Goal: Task Accomplishment & Management: Complete application form

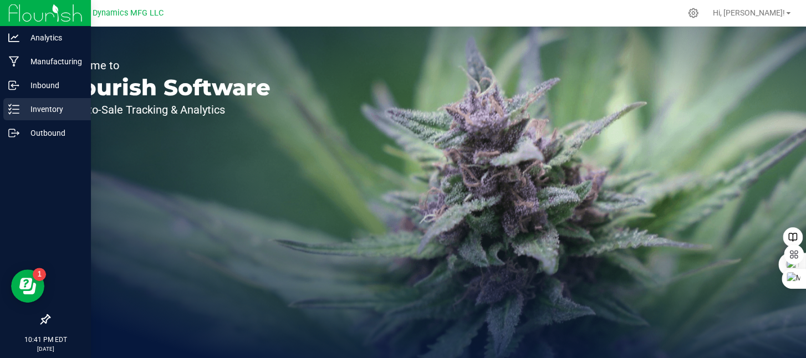
click at [20, 112] on p "Inventory" at bounding box center [52, 108] width 66 height 13
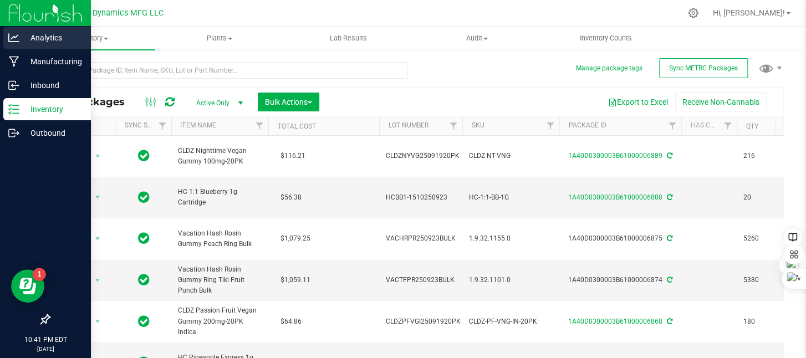
click at [18, 39] on icon at bounding box center [13, 37] width 11 height 11
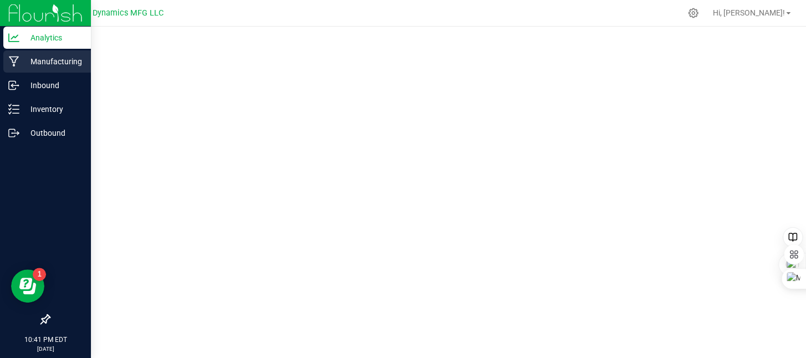
click at [20, 64] on p "Manufacturing" at bounding box center [52, 61] width 66 height 13
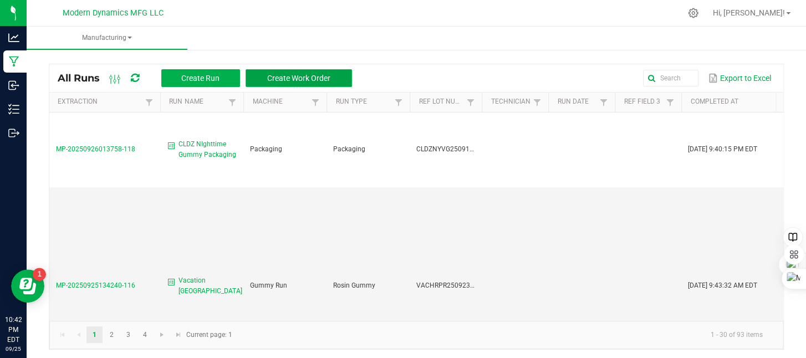
click at [279, 76] on span "Create Work Order" at bounding box center [298, 78] width 63 height 9
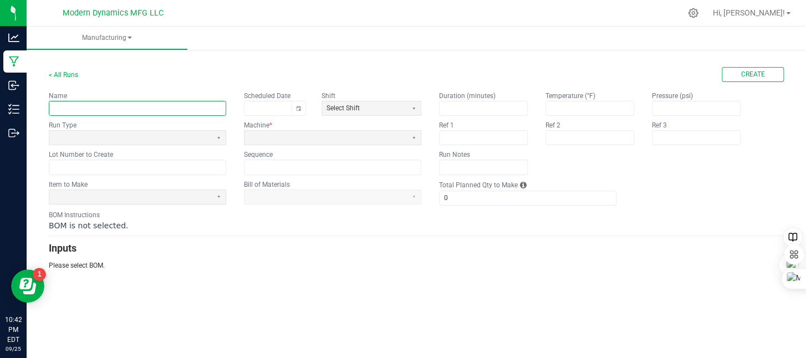
click at [177, 114] on input "text" at bounding box center [137, 108] width 176 height 14
type input "Country Summer Strawberry"
click at [151, 131] on span at bounding box center [130, 138] width 162 height 14
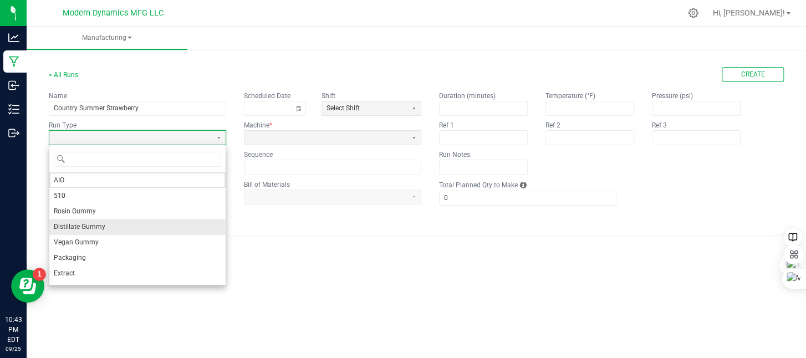
click at [110, 222] on li "Distillate Gummy" at bounding box center [137, 227] width 176 height 16
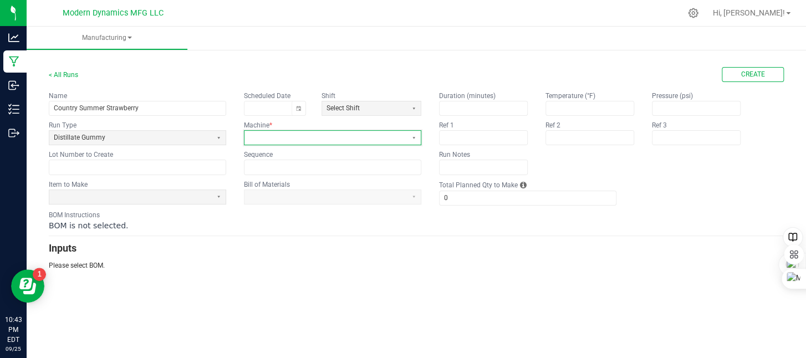
click at [263, 135] on span at bounding box center [325, 137] width 153 height 9
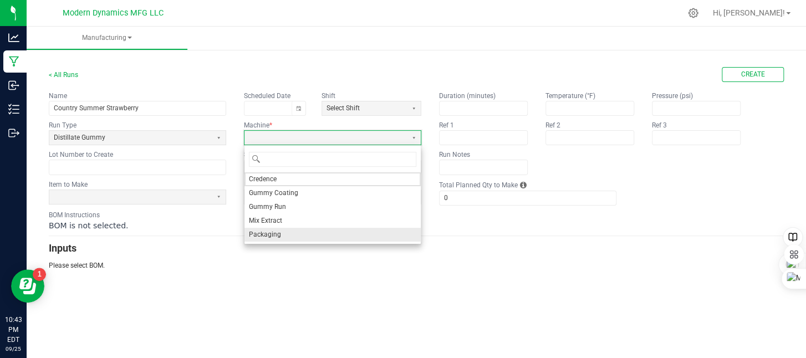
click at [269, 230] on span "Packaging" at bounding box center [265, 234] width 32 height 9
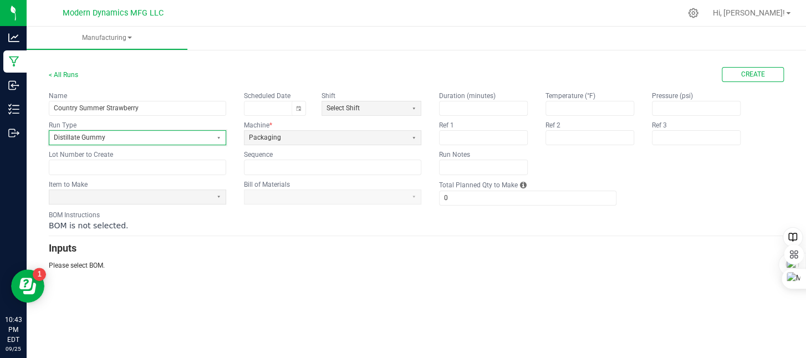
click at [124, 139] on span "Distillate Gummy" at bounding box center [130, 137] width 153 height 9
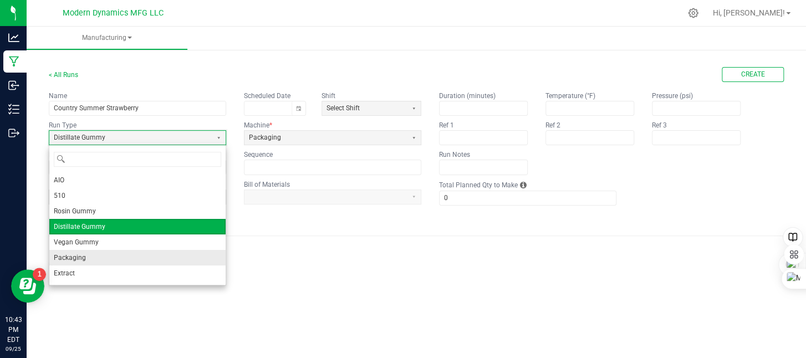
click at [108, 258] on li "Packaging" at bounding box center [137, 258] width 176 height 16
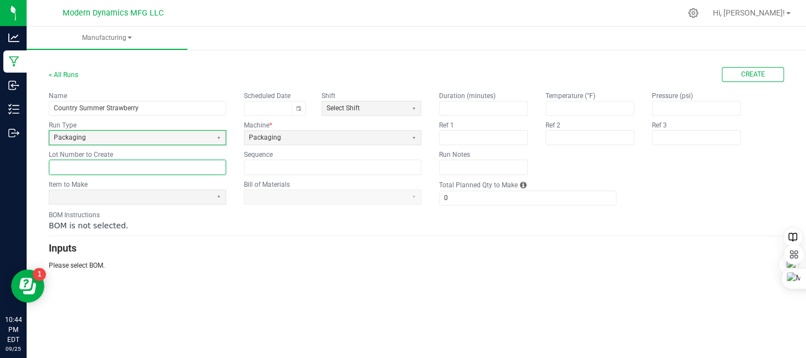
click at [98, 169] on input "text" at bounding box center [137, 167] width 176 height 14
paste input "CNTRYSS250918BULK"
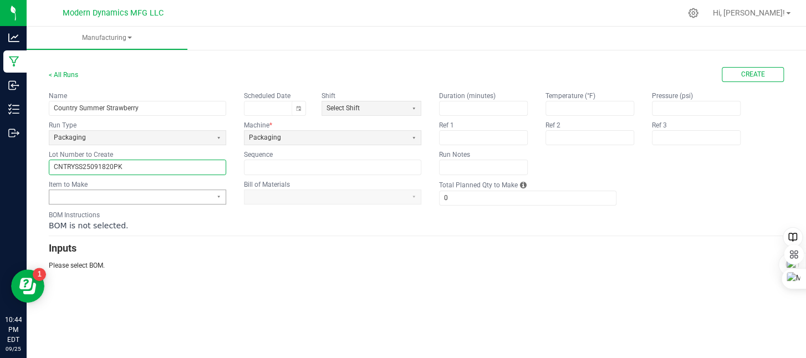
type input "CNTRYSS25091820PK"
click at [149, 196] on span at bounding box center [130, 196] width 153 height 9
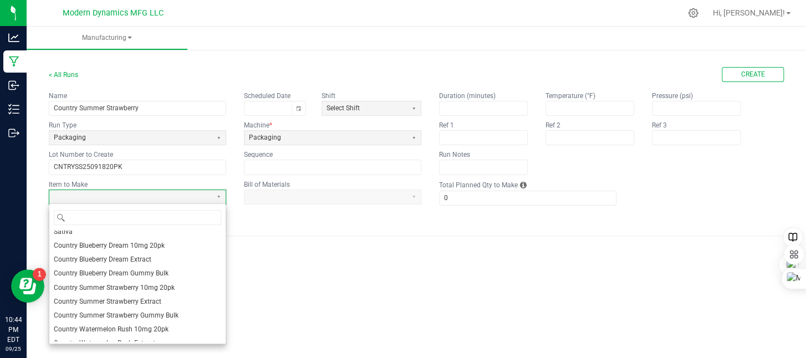
scroll to position [277, 0]
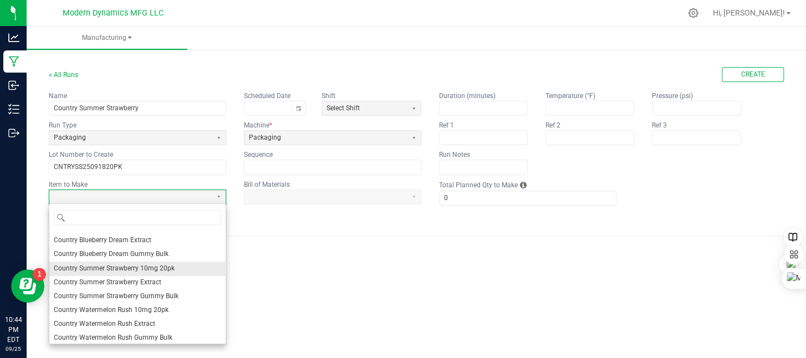
click at [142, 266] on span "Country Summer Strawberry 10mg 20pk" at bounding box center [114, 268] width 121 height 9
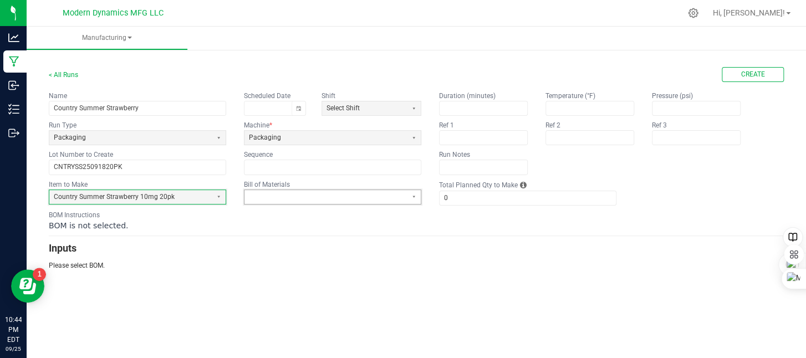
click at [294, 193] on span at bounding box center [325, 196] width 153 height 9
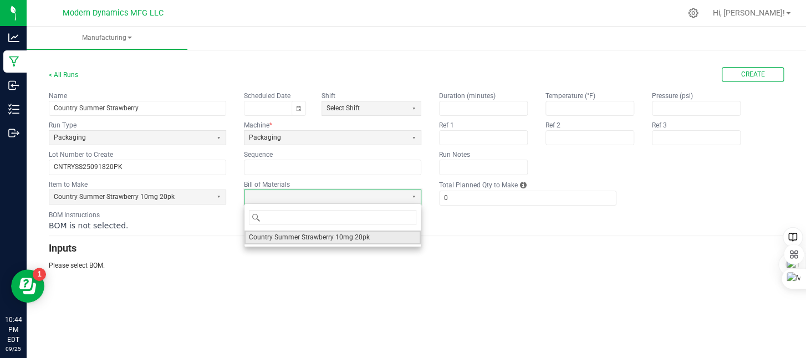
click at [315, 239] on span "Country Summer Strawberry 10mg 20pk" at bounding box center [309, 237] width 121 height 9
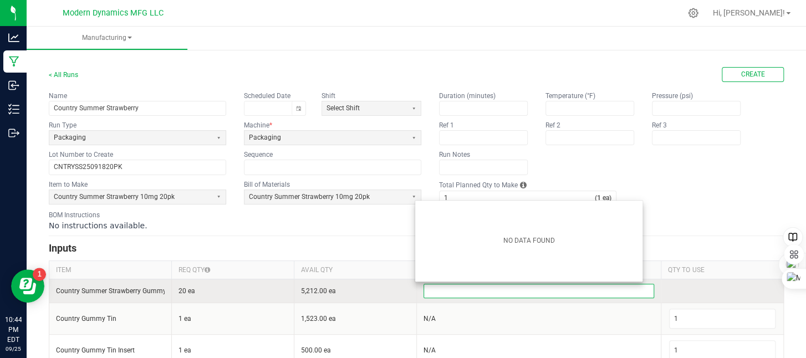
click at [469, 291] on input at bounding box center [539, 290] width 230 height 13
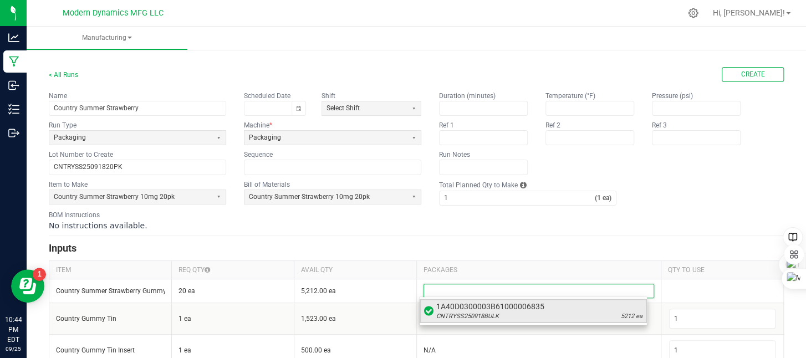
click at [489, 312] on span "CNTRYSS250918BULK" at bounding box center [467, 316] width 63 height 9
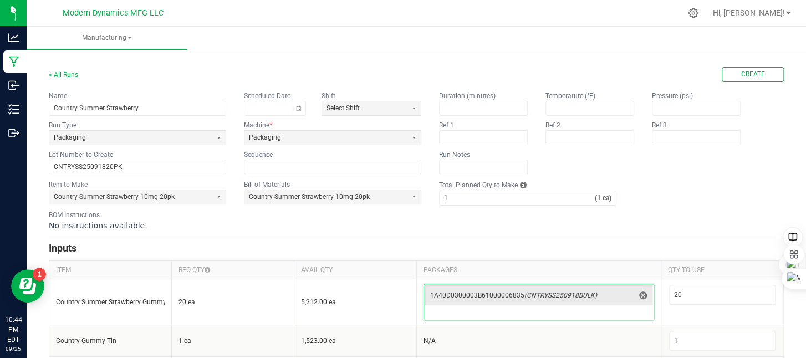
click at [668, 215] on div "BOM Instructions No instructions available." at bounding box center [416, 220] width 735 height 21
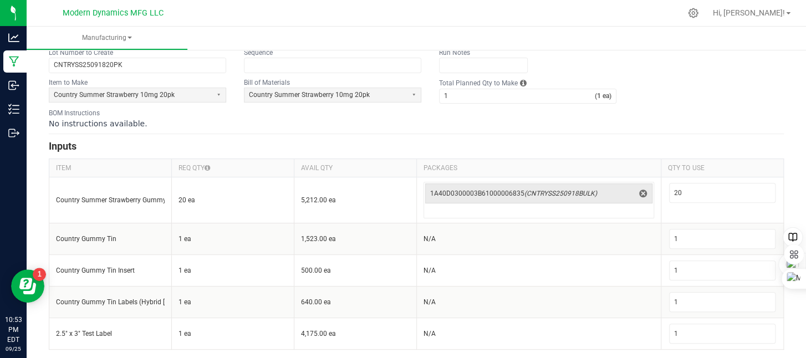
scroll to position [47, 0]
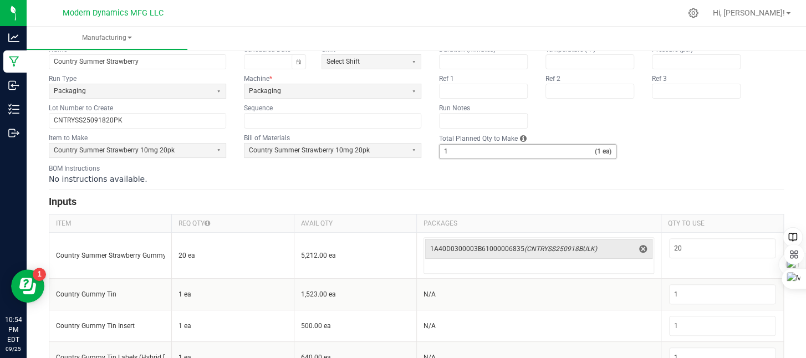
click at [453, 153] on input "1" at bounding box center [516, 152] width 155 height 14
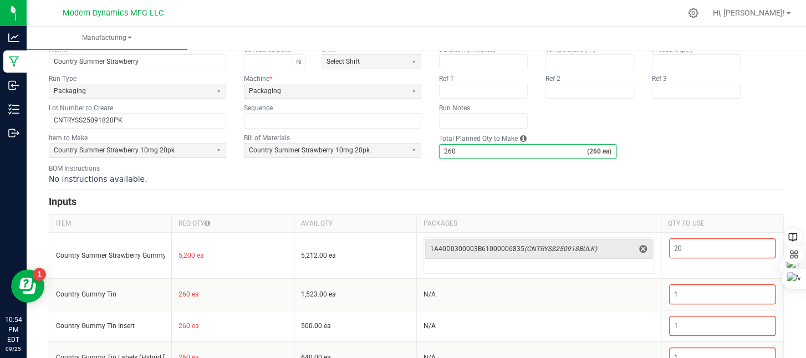
type input "260"
click at [662, 130] on form "< All Runs Create Name Country Summer Strawberry Scheduled Date Shift Select Sh…" at bounding box center [416, 212] width 735 height 385
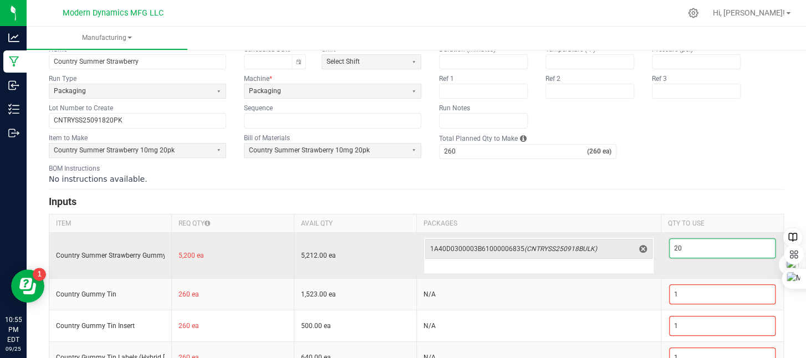
click at [686, 239] on input "20" at bounding box center [721, 248] width 105 height 19
type input "2"
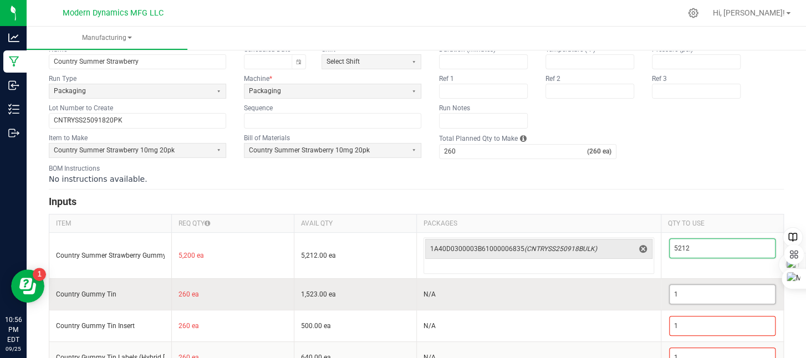
type input "5,212"
click at [696, 292] on input "1" at bounding box center [721, 294] width 105 height 19
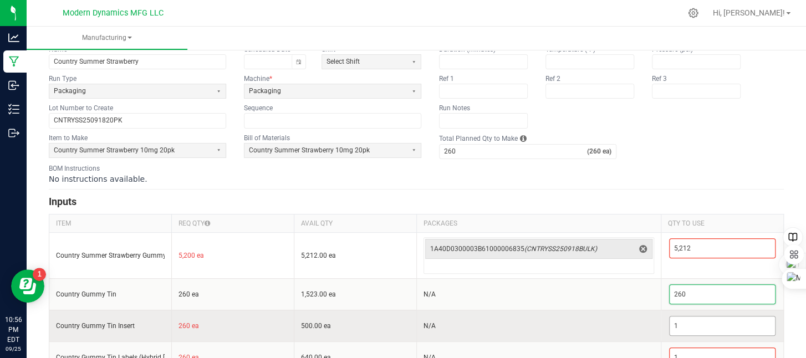
type input "260"
click at [677, 322] on input "1" at bounding box center [721, 325] width 105 height 19
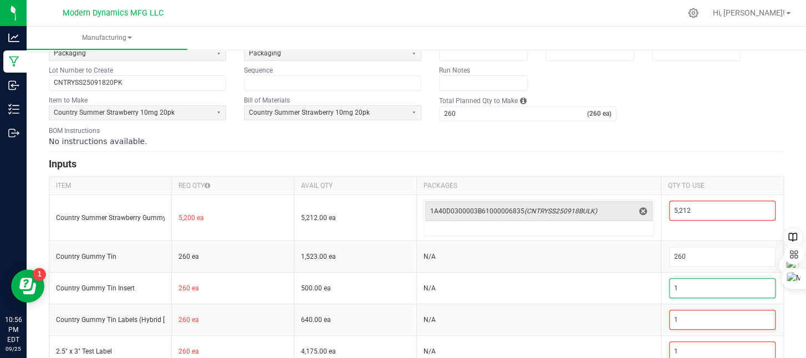
scroll to position [102, 0]
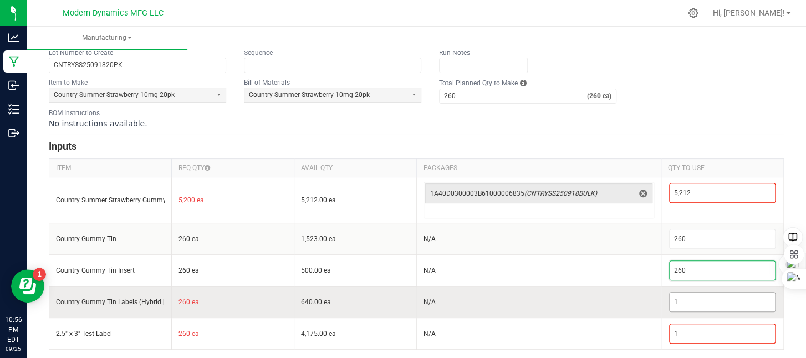
type input "260"
click at [694, 296] on input "1" at bounding box center [721, 302] width 105 height 19
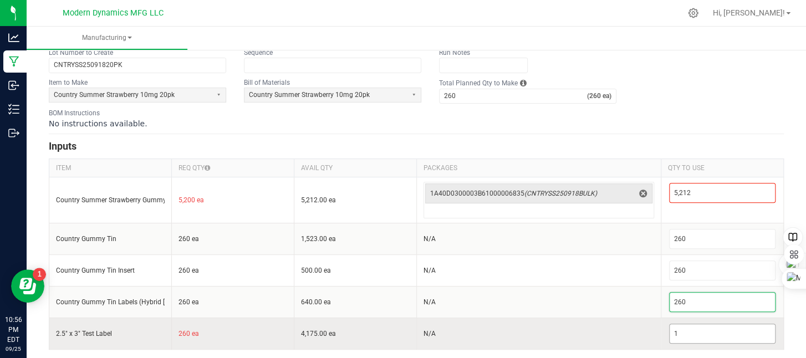
type input "260"
click at [686, 334] on input "1" at bounding box center [721, 333] width 105 height 19
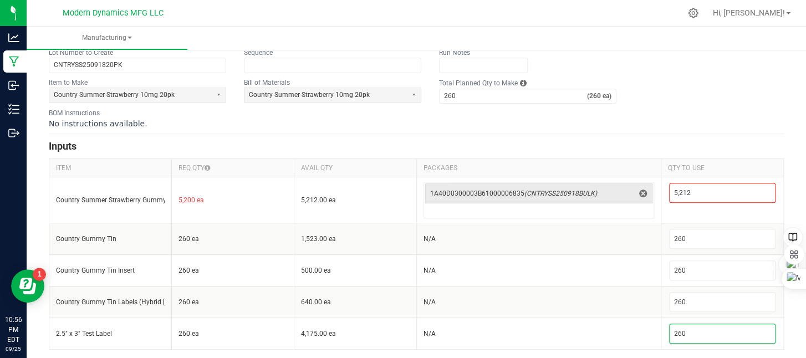
type input "260"
click at [689, 105] on form "< All Runs Create Name Country Summer Strawberry Scheduled Date Shift Select Sh…" at bounding box center [416, 157] width 735 height 385
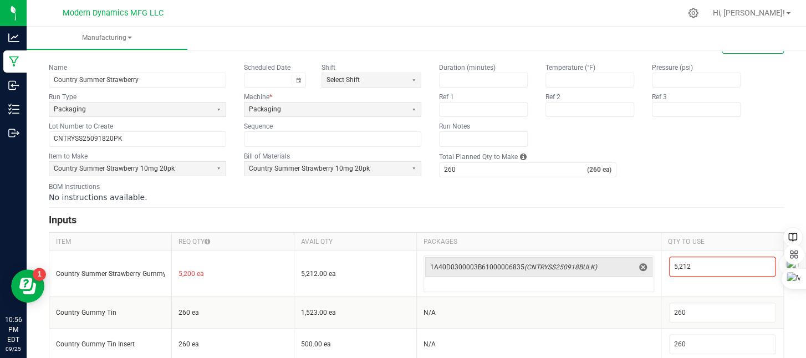
scroll to position [0, 0]
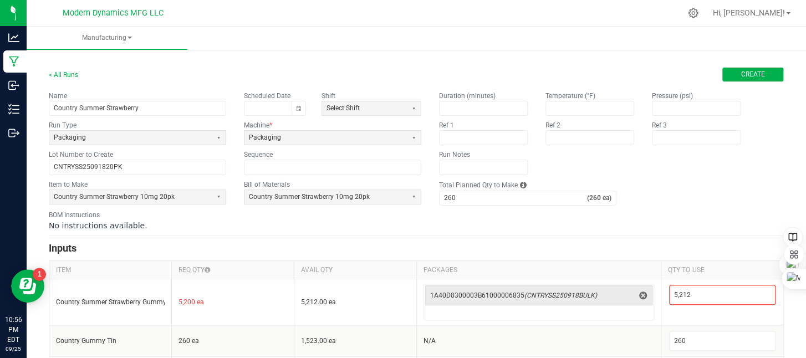
click at [741, 69] on button "Create" at bounding box center [752, 74] width 62 height 15
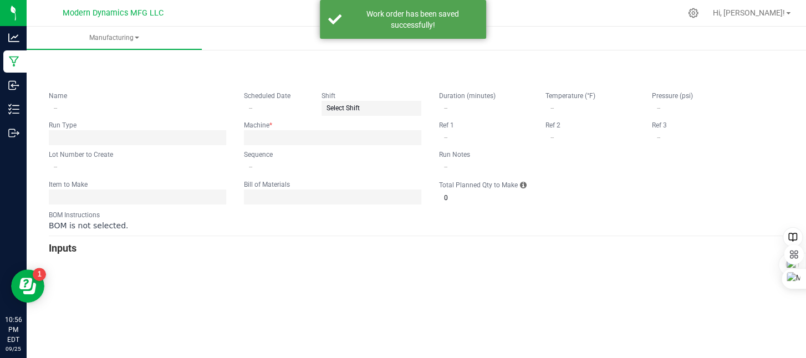
type input "Country Summer Strawberry"
type input "CNTRYSS25091820PK"
type input "0"
type input "260"
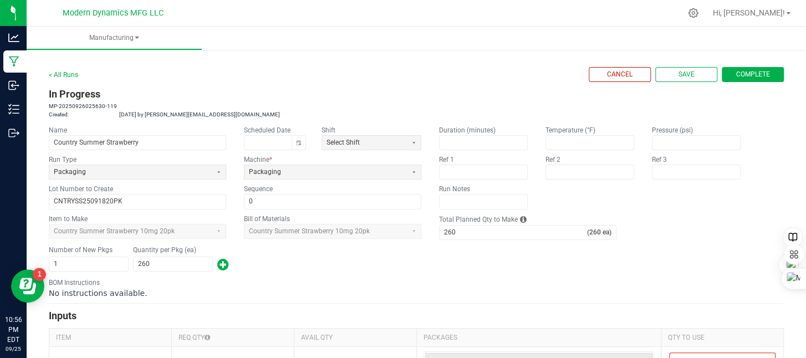
click at [757, 73] on span "Complete" at bounding box center [753, 74] width 34 height 9
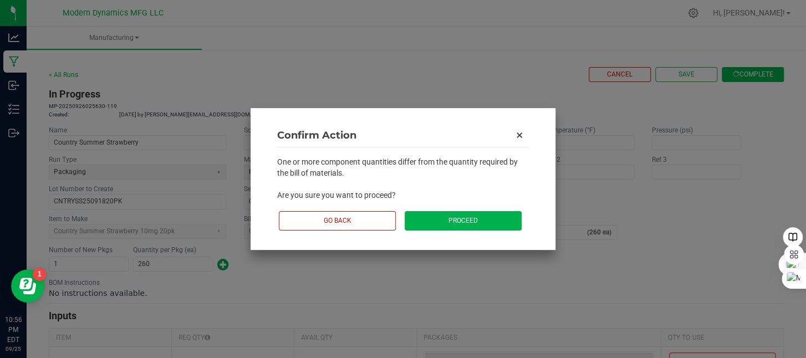
click at [463, 221] on button "Proceed" at bounding box center [462, 220] width 117 height 19
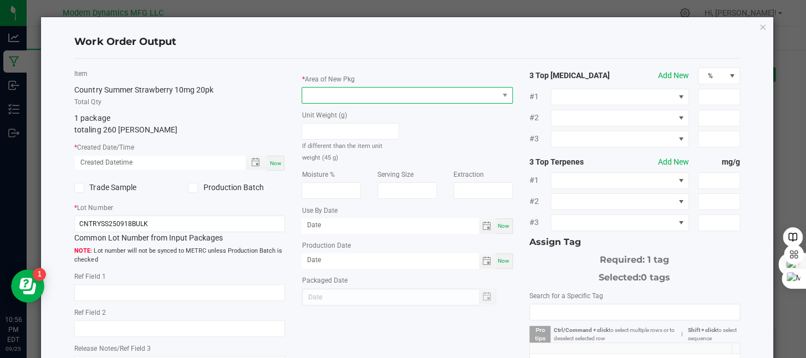
click at [366, 95] on span at bounding box center [400, 96] width 196 height 16
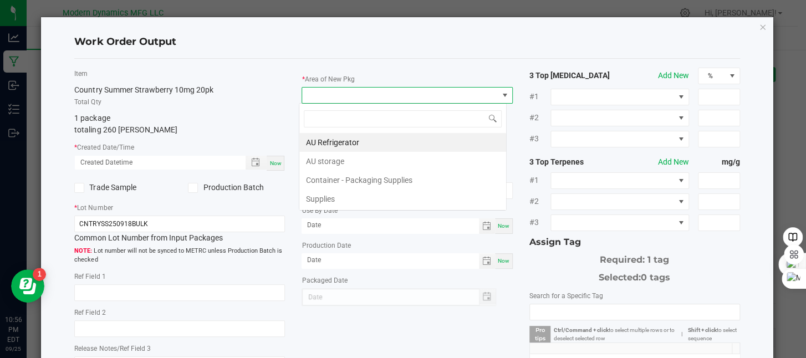
scroll to position [16, 208]
click at [356, 156] on li "AU storage" at bounding box center [402, 161] width 207 height 19
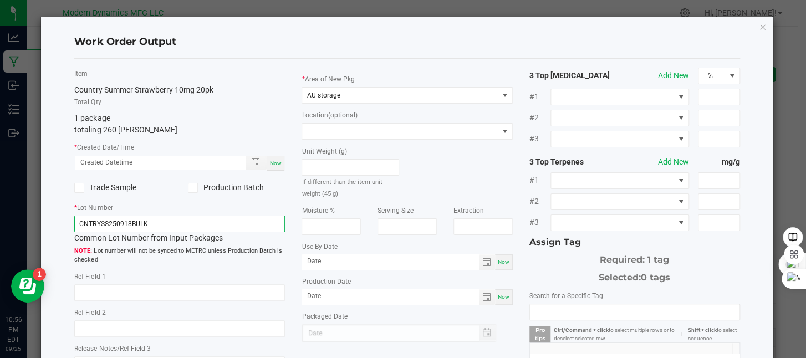
click at [188, 218] on input "CNTRYSS250918BULK" at bounding box center [179, 224] width 211 height 17
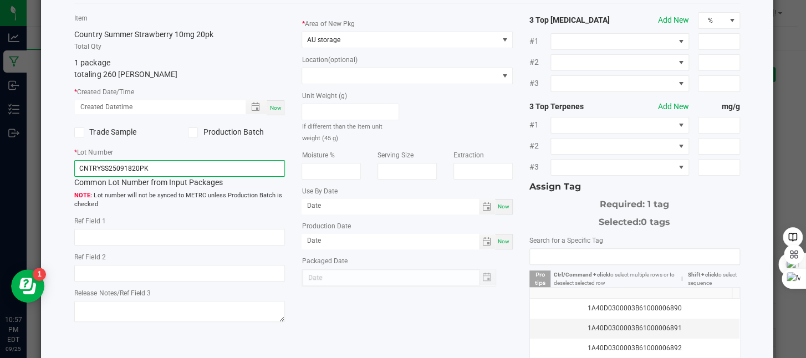
type input "CNTRYSS25091820PK"
click at [495, 239] on div "Now" at bounding box center [504, 242] width 18 height 16
click at [321, 241] on input "[DATE]" at bounding box center [389, 241] width 177 height 14
type input "09/18/2025"
click at [499, 209] on span "Now" at bounding box center [504, 206] width 12 height 6
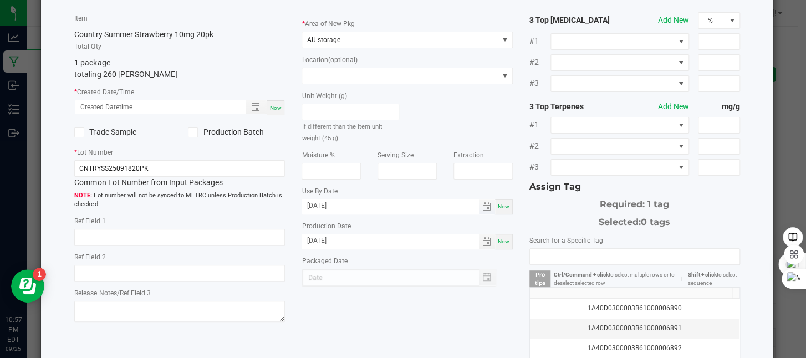
click at [319, 208] on input "[DATE]" at bounding box center [389, 206] width 177 height 14
type input "09/18/2026"
click at [378, 307] on div "Item Country Summer Strawberry 10mg 20pk Total Qty 1 package totaling 260 eache…" at bounding box center [406, 210] width 681 height 397
click at [273, 110] on span "Now" at bounding box center [275, 108] width 12 height 6
type input "09/25/2025 10:57 PM"
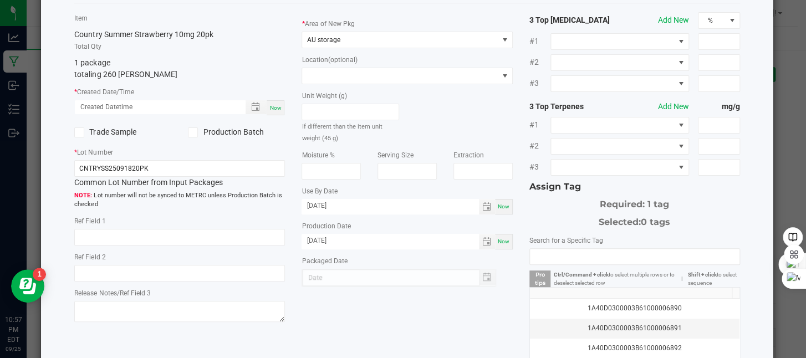
type input "[DATE]"
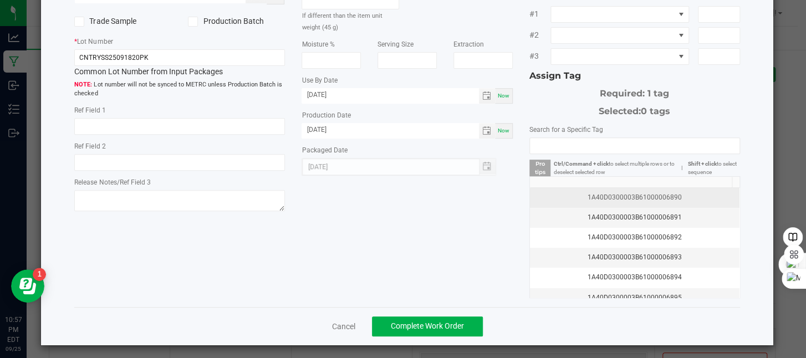
click at [669, 198] on div "1A40D0300003B61000006890" at bounding box center [634, 197] width 196 height 11
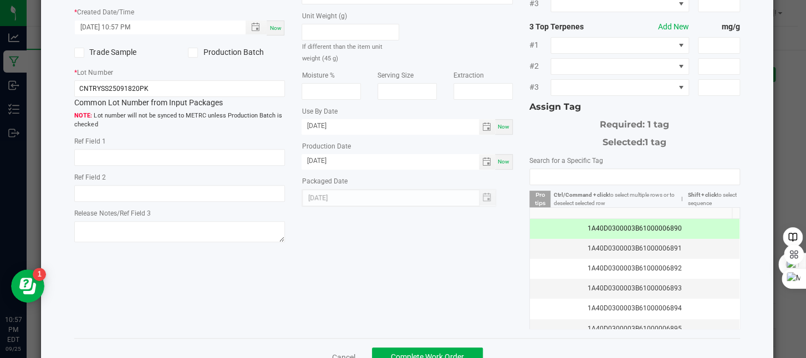
scroll to position [168, 0]
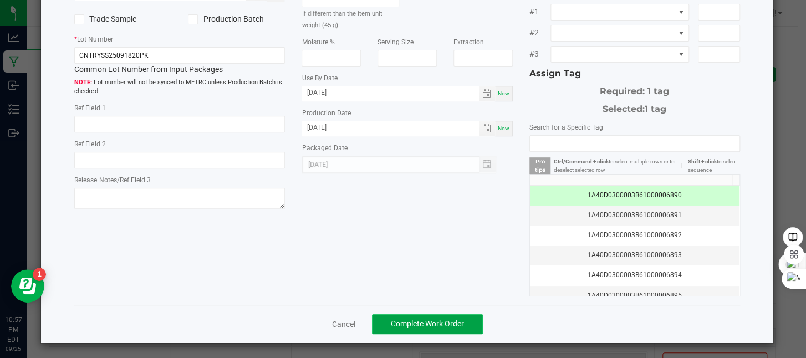
click at [477, 323] on button "Complete Work Order" at bounding box center [427, 324] width 111 height 20
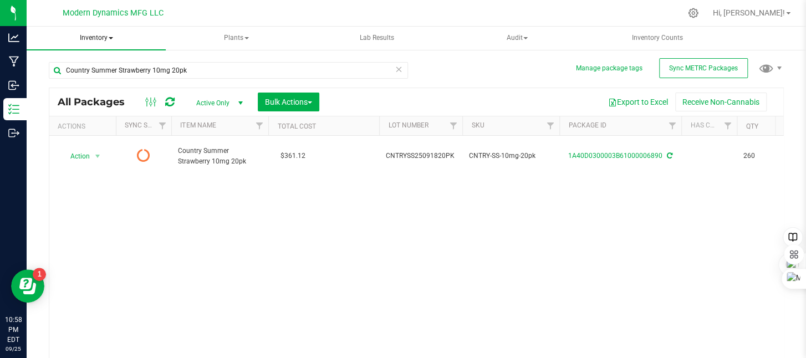
click at [114, 35] on span "Inventory" at bounding box center [96, 38] width 139 height 23
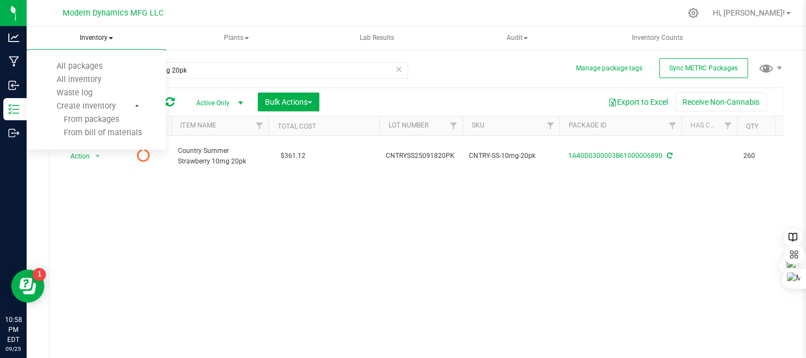
click at [114, 35] on span "Inventory" at bounding box center [96, 38] width 139 height 23
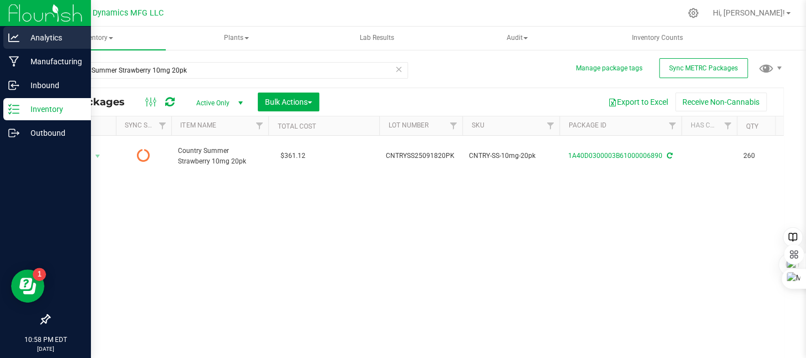
click at [18, 37] on icon at bounding box center [13, 37] width 11 height 11
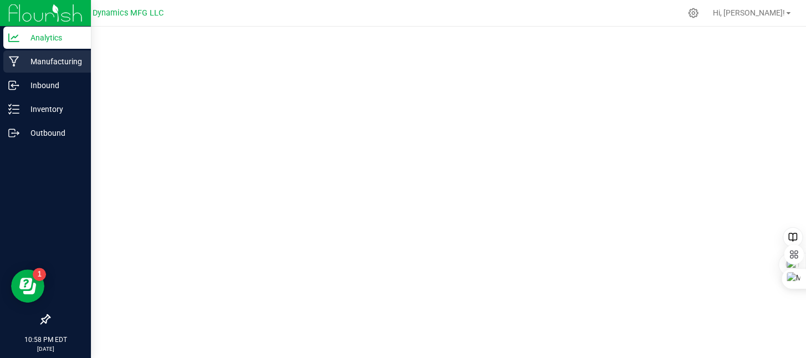
click at [22, 59] on p "Manufacturing" at bounding box center [52, 61] width 66 height 13
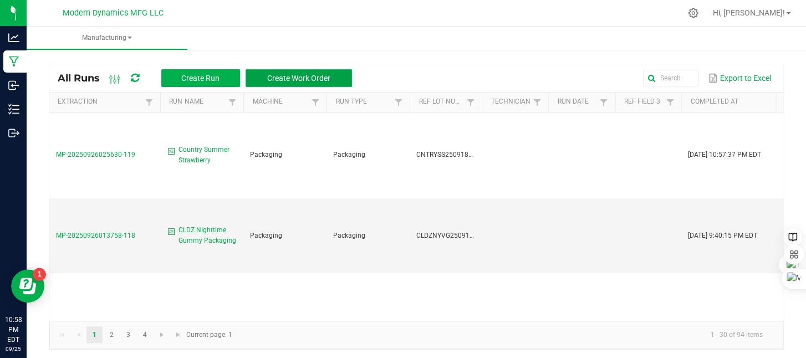
click at [290, 70] on button "Create Work Order" at bounding box center [298, 78] width 106 height 18
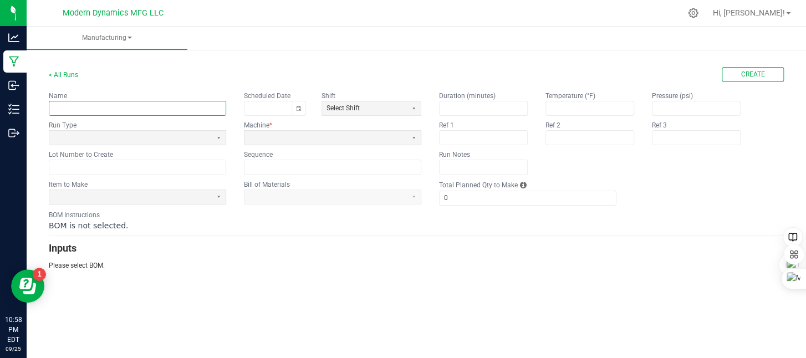
click at [157, 111] on input "text" at bounding box center [137, 108] width 176 height 14
type input "T"
click at [155, 133] on span at bounding box center [130, 137] width 153 height 9
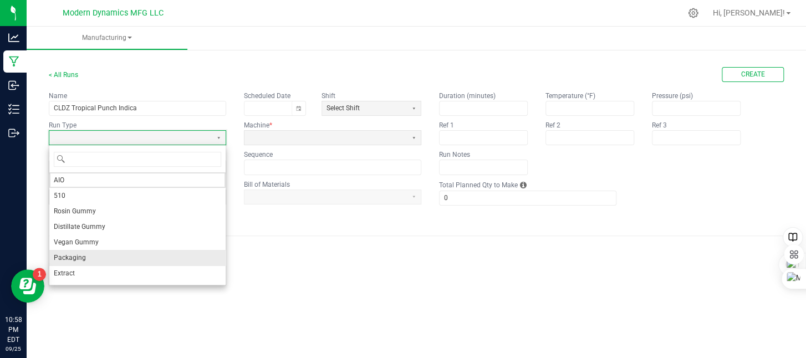
click at [115, 254] on li "Packaging" at bounding box center [137, 258] width 176 height 16
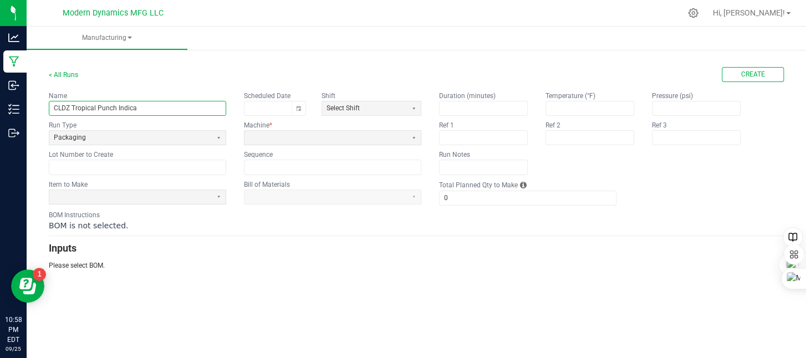
click at [147, 106] on input "CLDZ Tropical Punch Indica" at bounding box center [137, 108] width 176 height 14
type input "CLDZ Tropical Punch Indica Packaging"
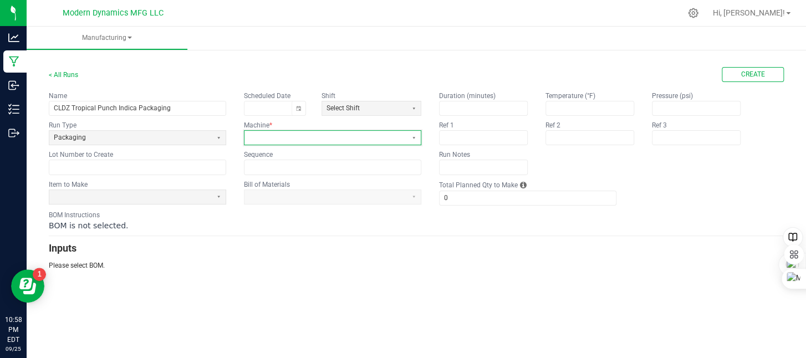
click at [281, 134] on span at bounding box center [325, 137] width 153 height 9
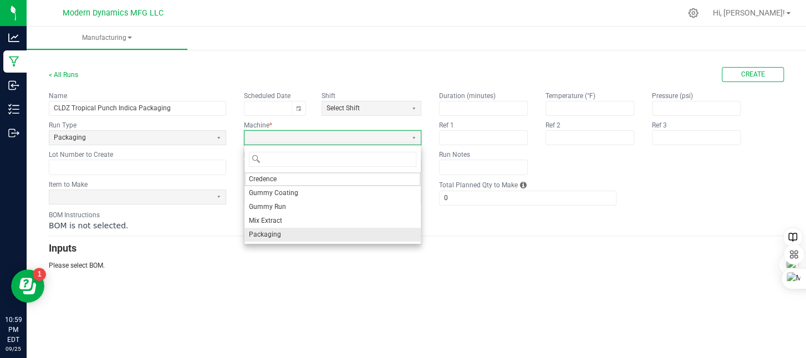
click at [299, 235] on li "Packaging" at bounding box center [332, 235] width 176 height 14
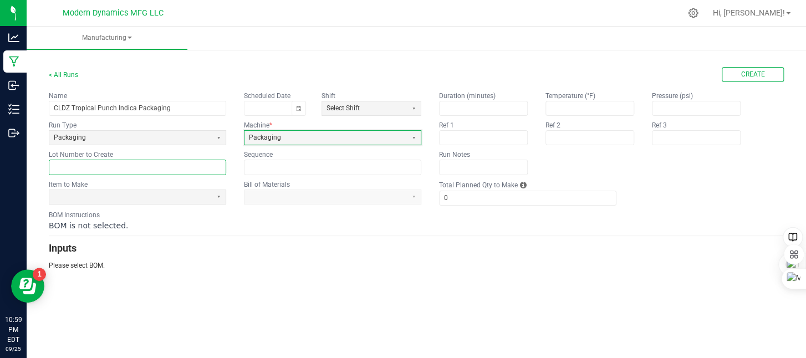
click at [114, 169] on input "text" at bounding box center [137, 167] width 176 height 14
paste input "CLDZTPVGI250918BULK"
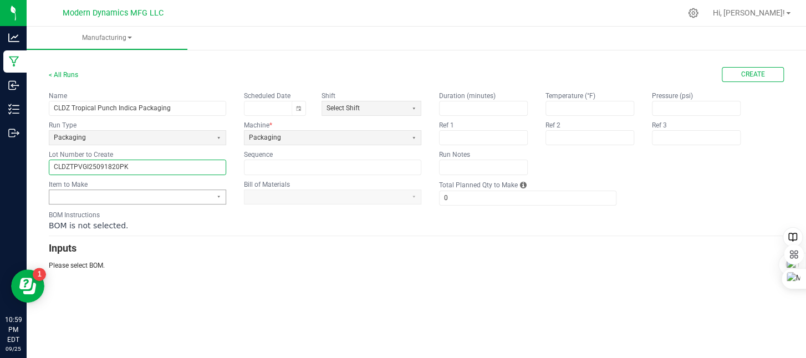
type input "CLDZTPVGI25091820PK"
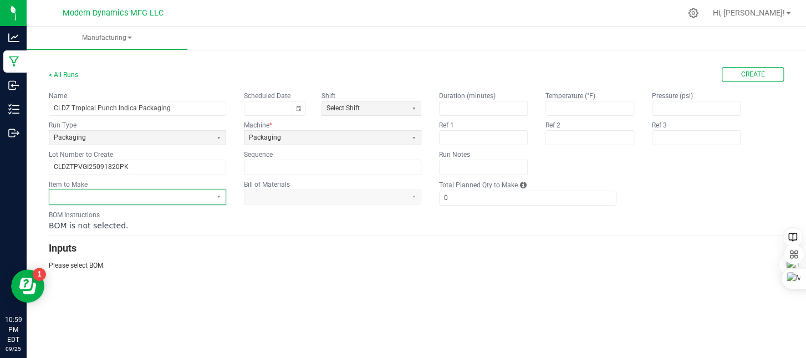
click at [168, 197] on span at bounding box center [130, 196] width 153 height 9
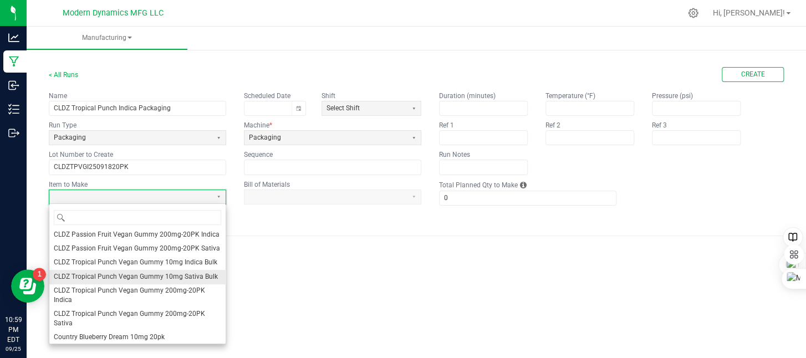
scroll to position [222, 0]
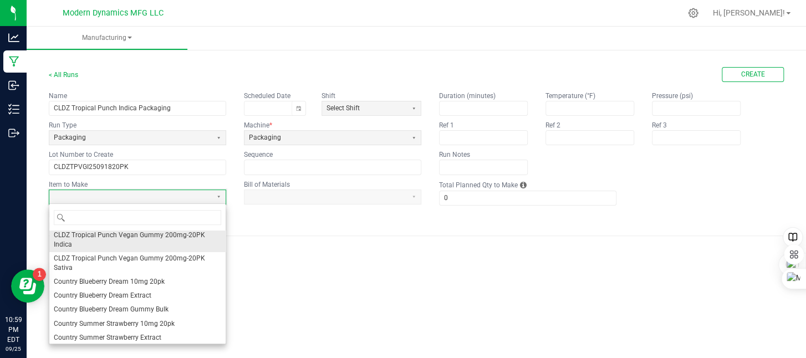
click at [181, 242] on span "CLDZ Tropical Punch Vegan Gummy 200mg-20PK Indica" at bounding box center [137, 239] width 167 height 19
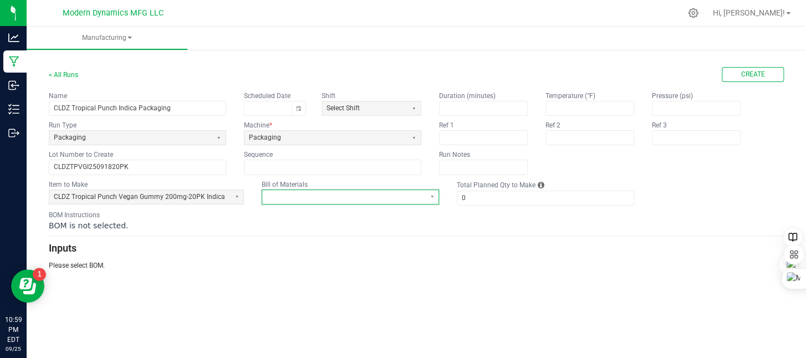
click at [293, 193] on span at bounding box center [342, 196] width 153 height 9
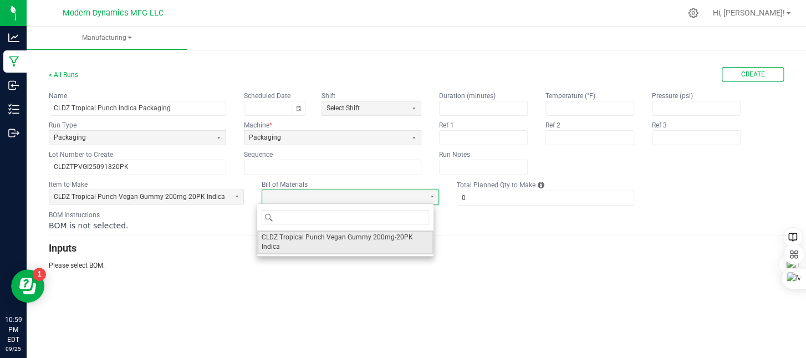
click at [319, 237] on span "CLDZ Tropical Punch Vegan Gummy 200mg-20PK Indica" at bounding box center [345, 242] width 167 height 19
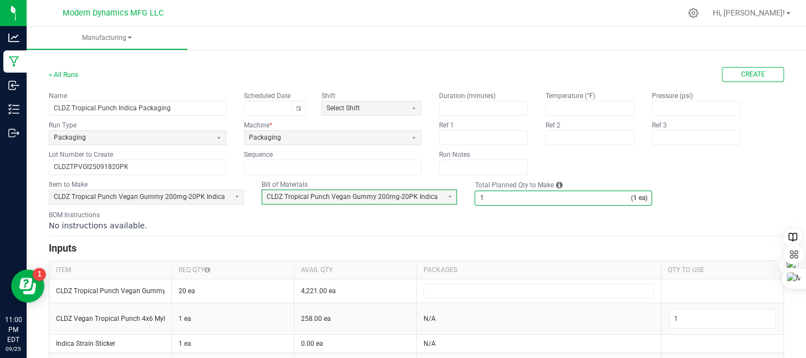
click at [532, 199] on input "1" at bounding box center [552, 198] width 155 height 14
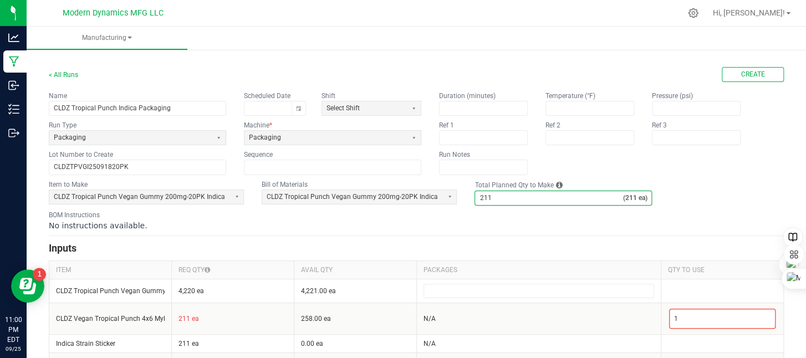
type input "211"
click at [715, 192] on fieldset "Item to Make CLDZ Tropical Punch Vegan Gummy 200mg-20PK Indica Bill of Material…" at bounding box center [416, 193] width 735 height 26
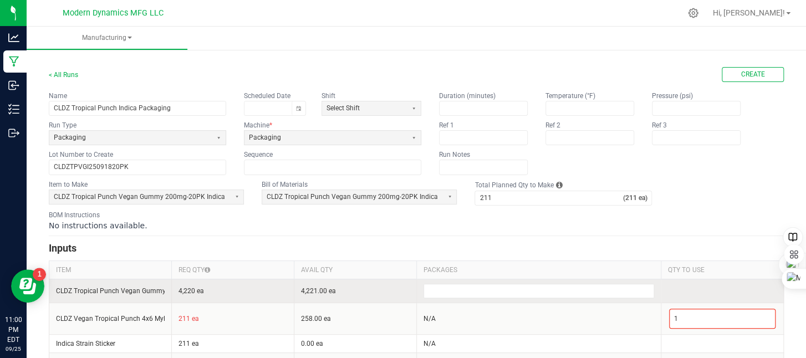
scroll to position [55, 0]
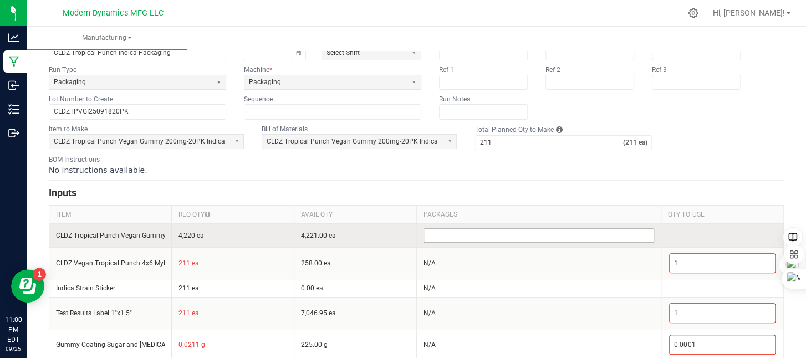
click at [488, 231] on input at bounding box center [539, 235] width 230 height 13
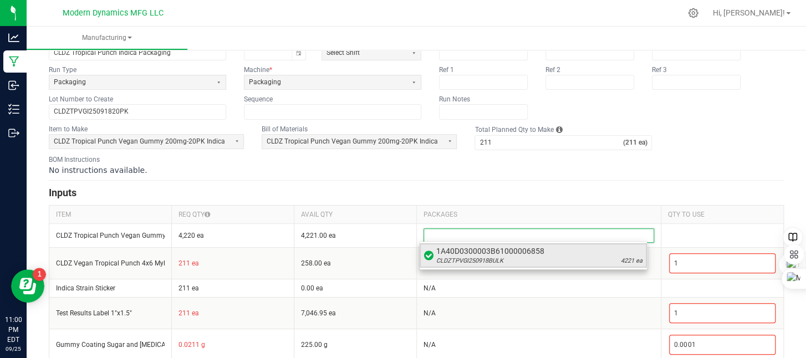
click at [483, 249] on span "1A40D0300003B61000006858" at bounding box center [539, 250] width 206 height 11
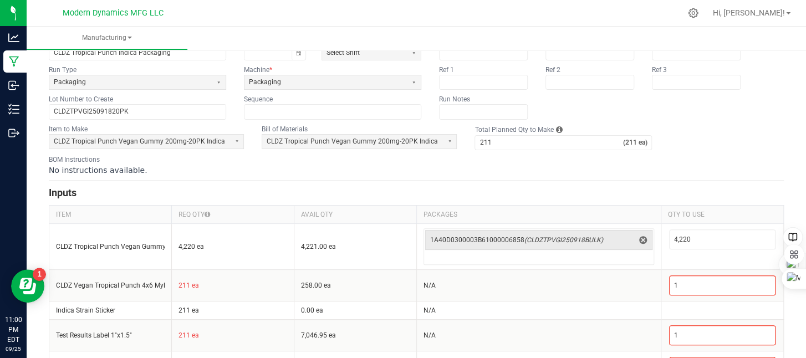
click at [714, 173] on div "No instructions available." at bounding box center [416, 170] width 735 height 11
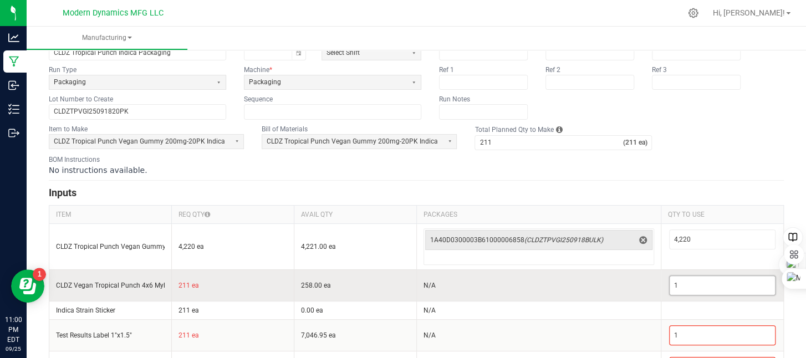
click at [675, 277] on input "1" at bounding box center [721, 285] width 105 height 19
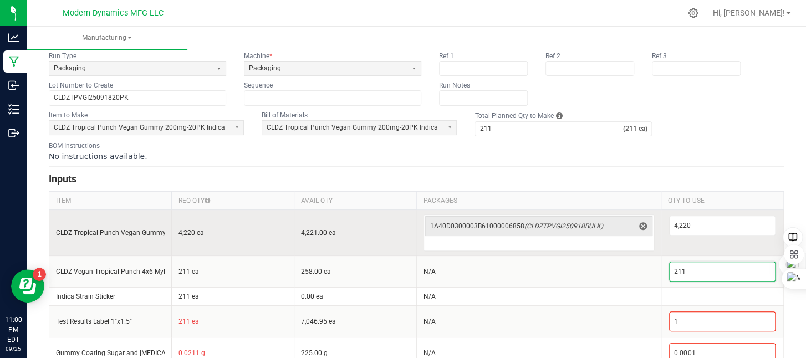
scroll to position [89, 0]
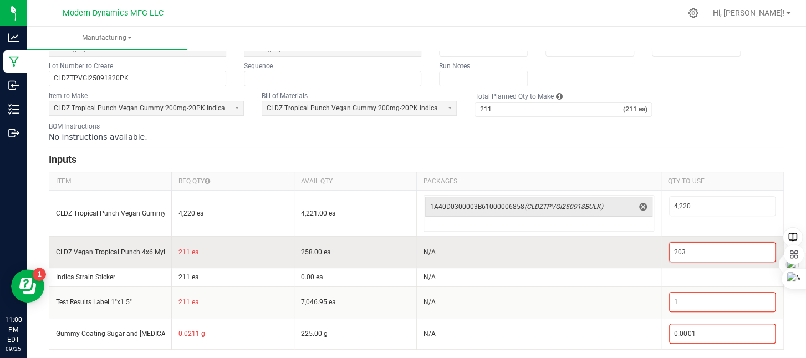
drag, startPoint x: 678, startPoint y: 249, endPoint x: 648, endPoint y: 259, distance: 31.5
click at [648, 259] on tr "CLDZ Vegan Tropical Punch 4x6 Mylar Bag 211 ea 258.00 ea N/A 203" at bounding box center [416, 252] width 734 height 32
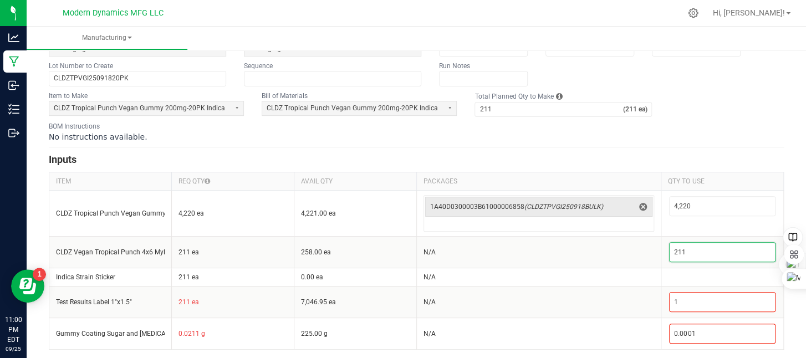
type input "211"
click at [681, 121] on div "BOM Instructions No instructions available." at bounding box center [416, 131] width 735 height 21
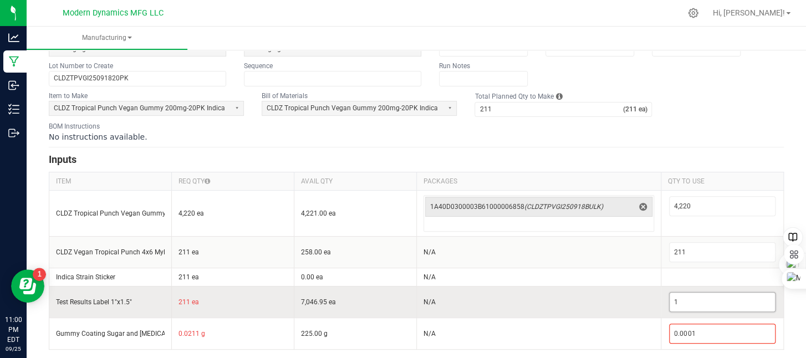
click at [676, 298] on input "1" at bounding box center [721, 302] width 105 height 19
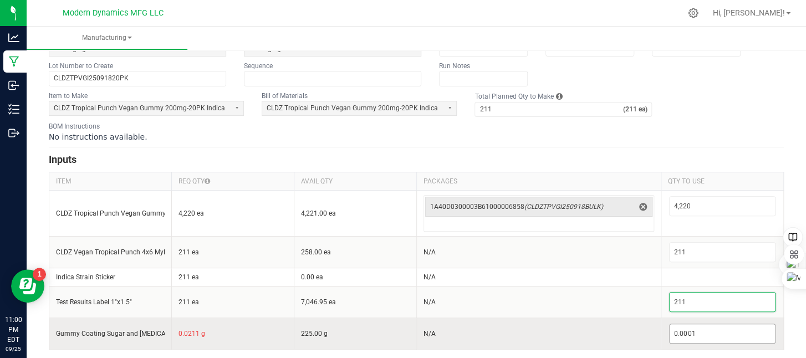
type input "211"
click at [722, 332] on input "0.0001" at bounding box center [721, 333] width 105 height 19
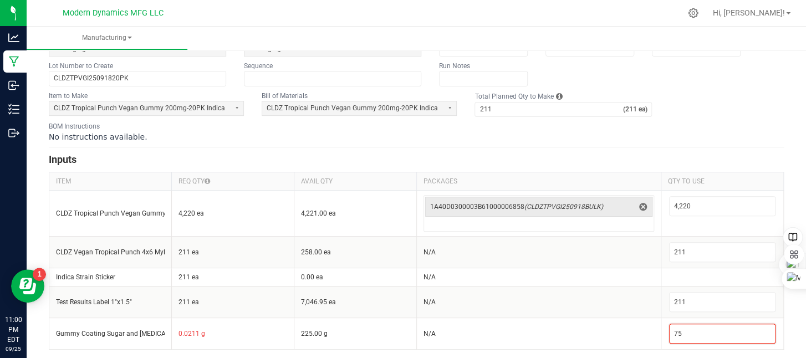
type input "75"
click at [696, 122] on div "BOM Instructions No instructions available." at bounding box center [416, 131] width 735 height 21
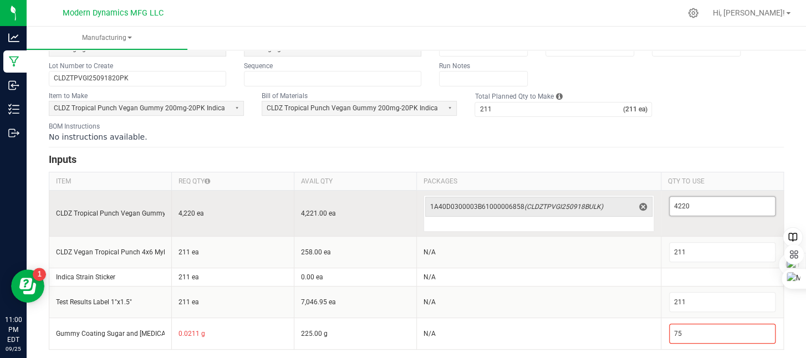
click at [696, 206] on input "4220" at bounding box center [721, 206] width 105 height 19
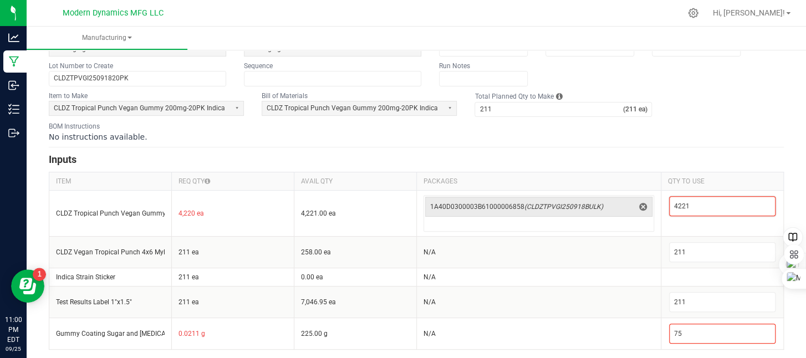
type input "4,221"
click at [708, 127] on div "BOM Instructions No instructions available." at bounding box center [416, 131] width 735 height 21
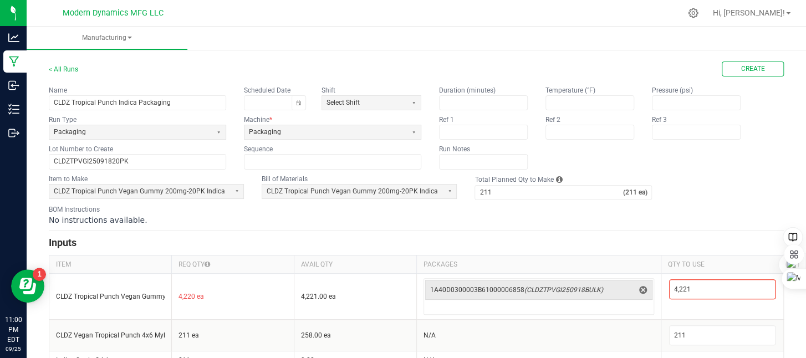
scroll to position [0, 0]
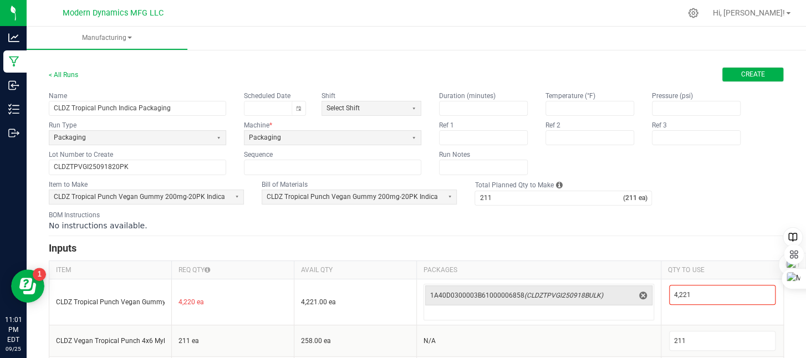
click at [747, 77] on span "Create" at bounding box center [753, 74] width 24 height 9
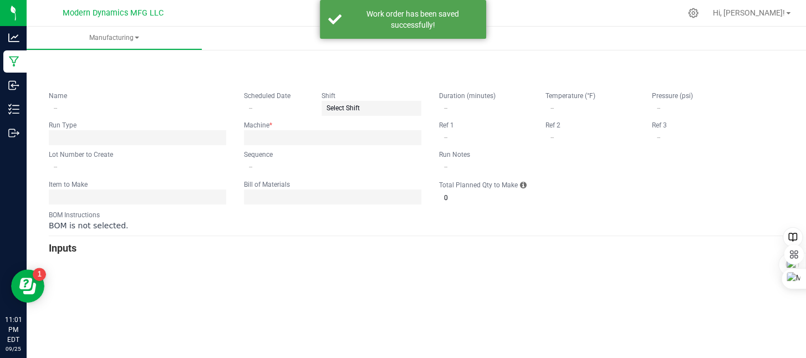
type input "CLDZ Tropical Punch Indica Packaging"
type input "CLDZTPVGI25091820PK"
type input "0"
type input "211"
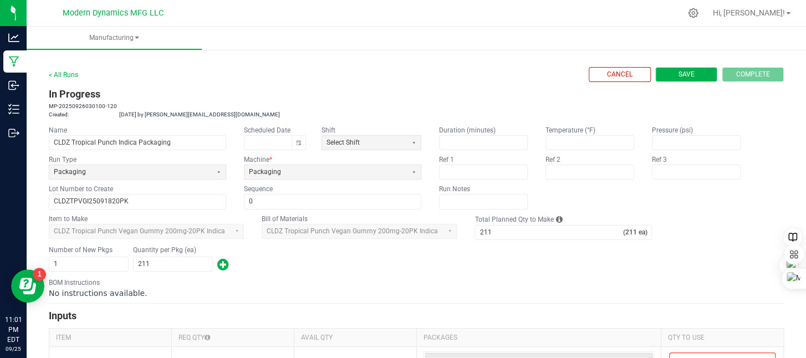
click at [689, 78] on button "Save" at bounding box center [686, 74] width 62 height 15
type input "0"
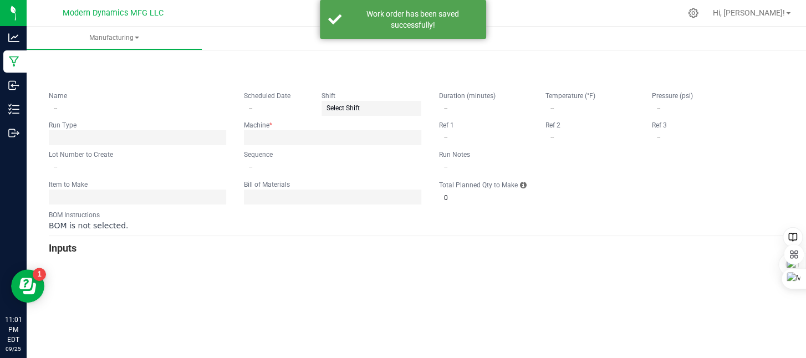
type input "CLDZ Tropical Punch Indica Packaging"
type input "CLDZTPVGI25091820PK"
type input "0"
type input "211"
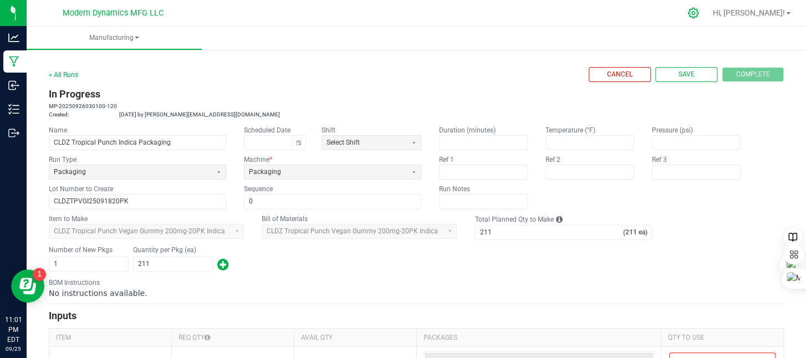
click at [699, 14] on icon at bounding box center [693, 13] width 12 height 12
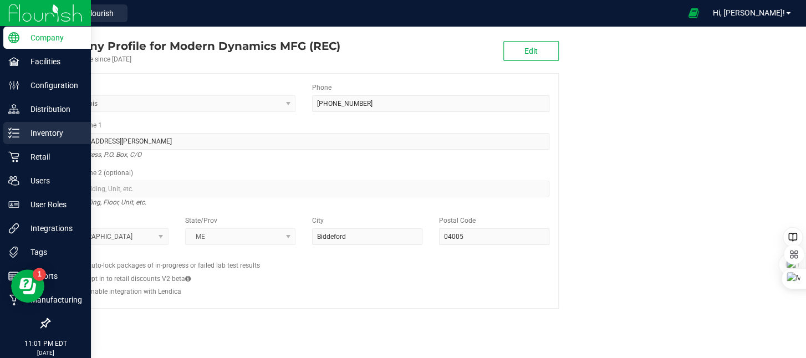
click at [14, 132] on icon at bounding box center [13, 132] width 11 height 11
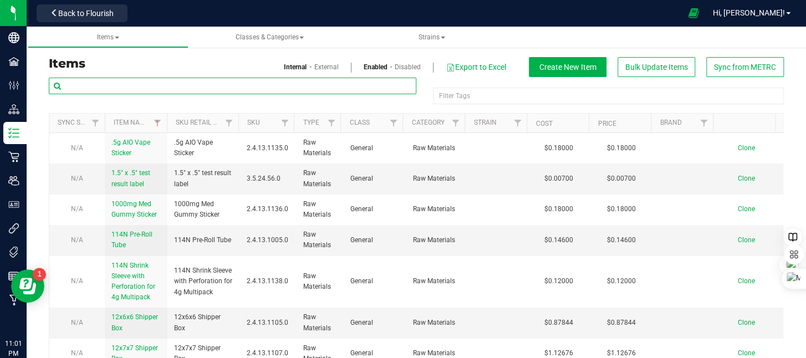
click at [162, 86] on input "text" at bounding box center [232, 86] width 367 height 17
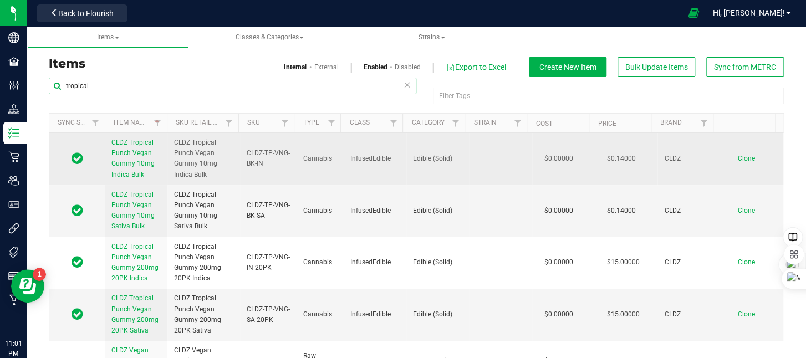
type input "tropical"
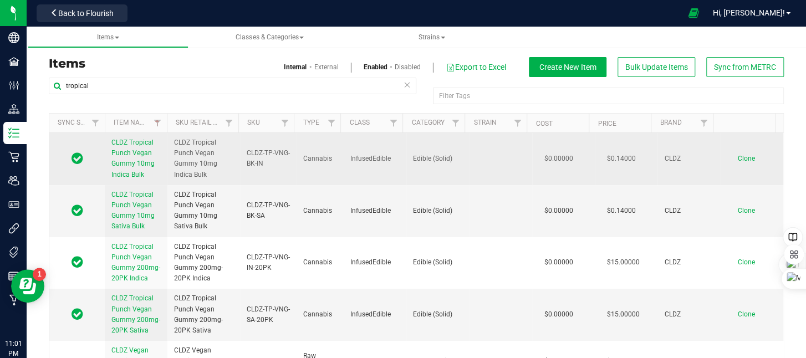
click at [150, 162] on span "CLDZ Tropical Punch Vegan Gummy 10mg Indica Bulk" at bounding box center [132, 159] width 43 height 40
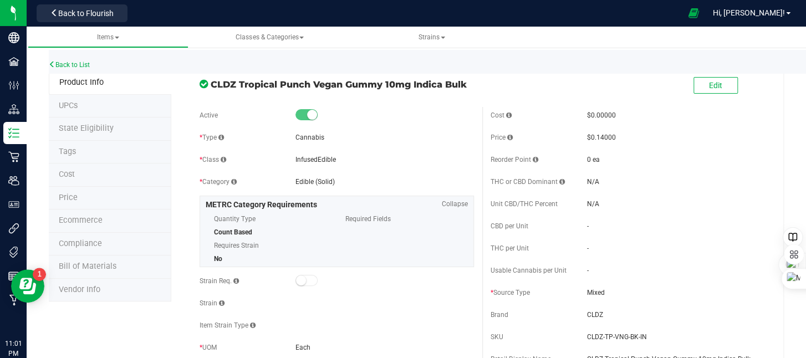
click at [84, 263] on span "Bill of Materials" at bounding box center [88, 266] width 58 height 9
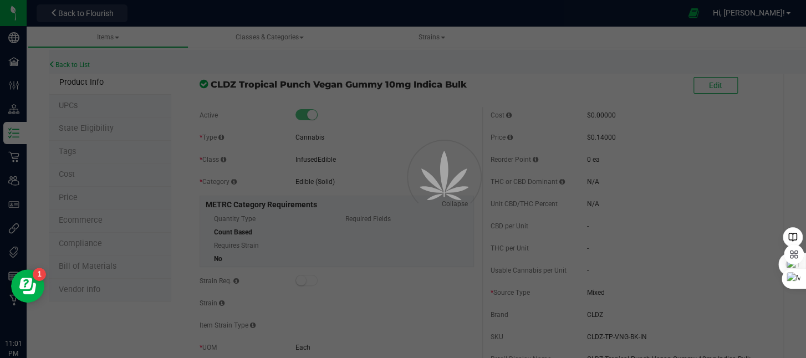
select select "82"
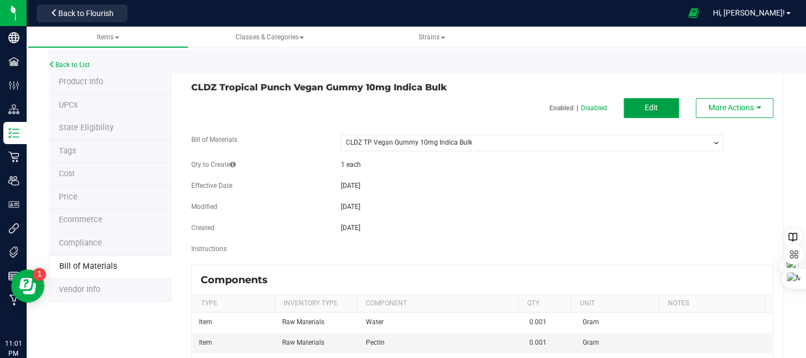
click at [630, 112] on button "Edit" at bounding box center [650, 108] width 55 height 20
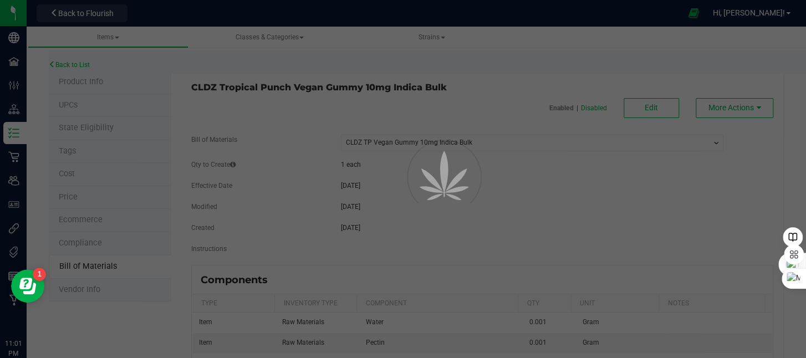
select select "82"
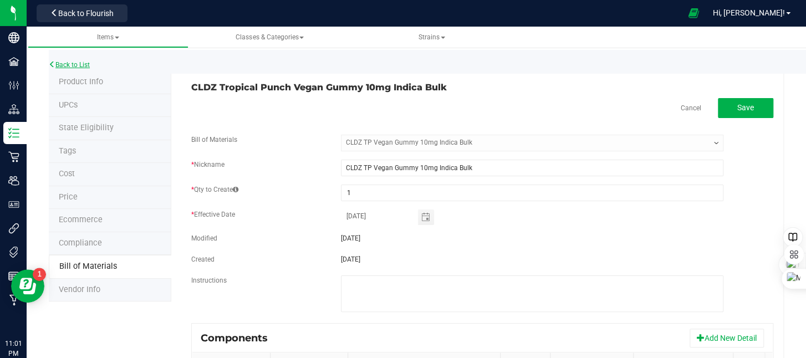
click at [61, 63] on link "Back to List" at bounding box center [69, 65] width 41 height 8
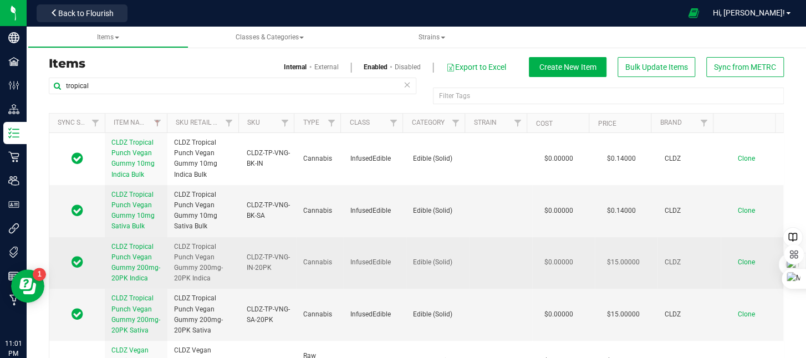
click at [147, 264] on span "CLDZ Tropical Punch Vegan Gummy 200mg-20PK Indica" at bounding box center [135, 263] width 49 height 40
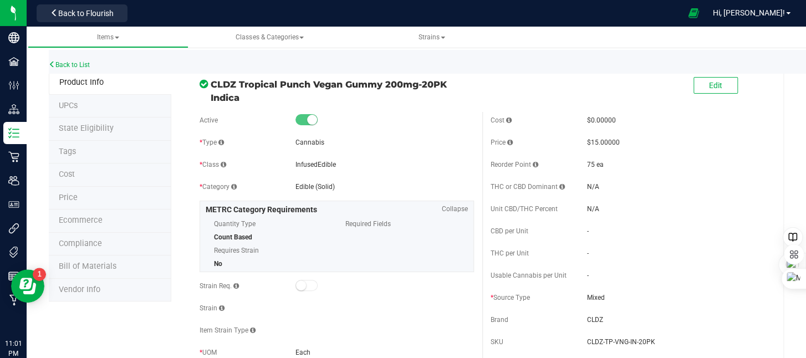
click at [104, 263] on span "Bill of Materials" at bounding box center [88, 266] width 58 height 9
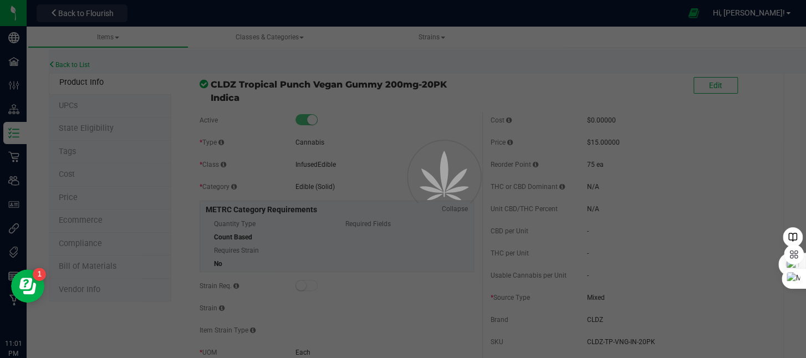
select select "155"
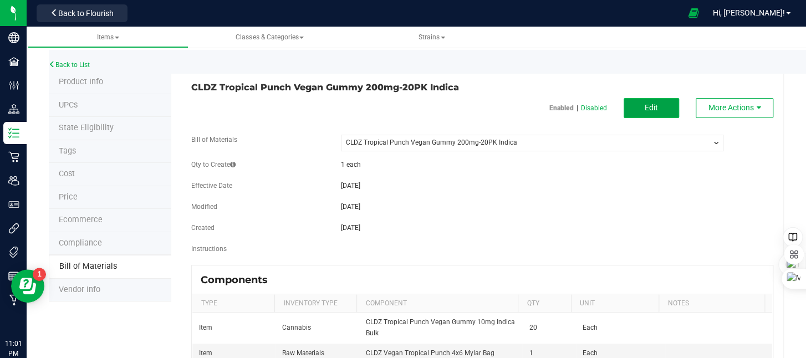
click at [644, 109] on span "Edit" at bounding box center [650, 107] width 13 height 9
select select "155"
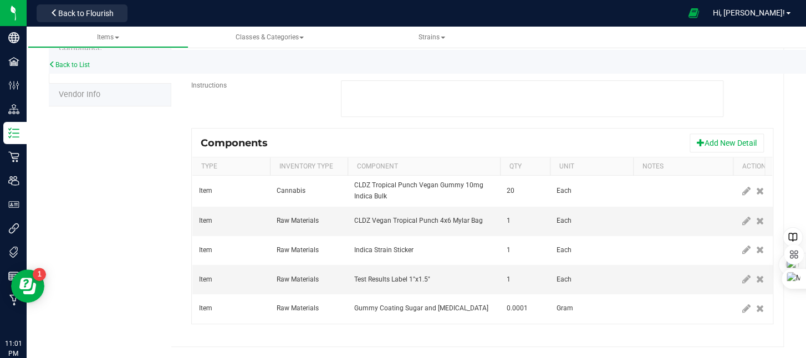
scroll to position [0, 19]
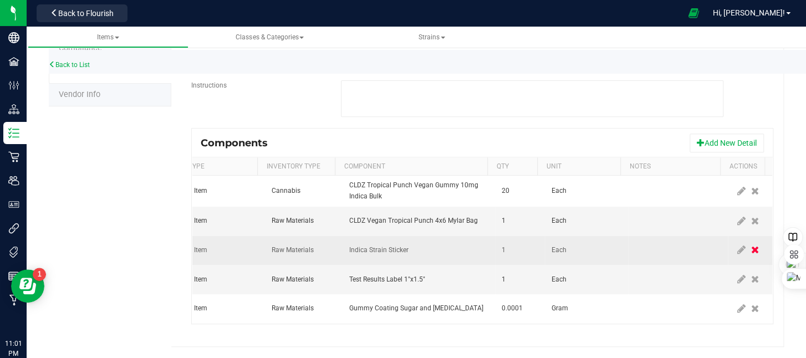
click at [751, 245] on icon at bounding box center [755, 250] width 8 height 10
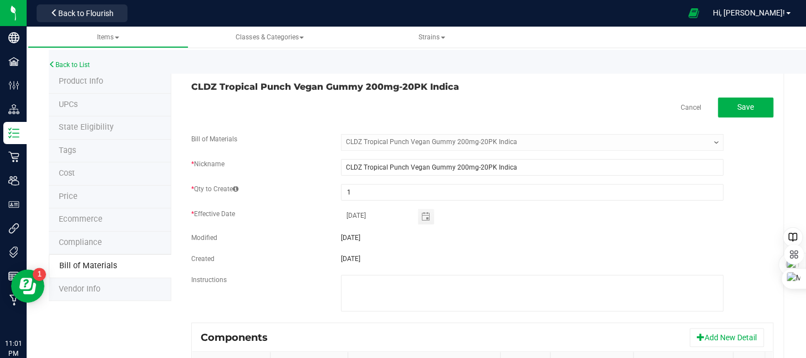
scroll to position [0, 0]
click at [737, 109] on span "Save" at bounding box center [745, 107] width 17 height 9
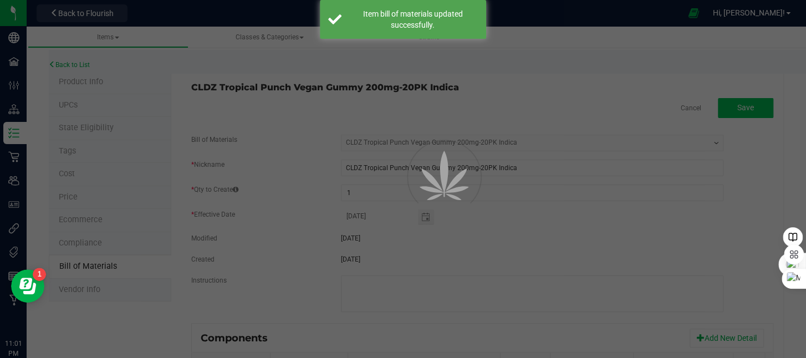
select select "155"
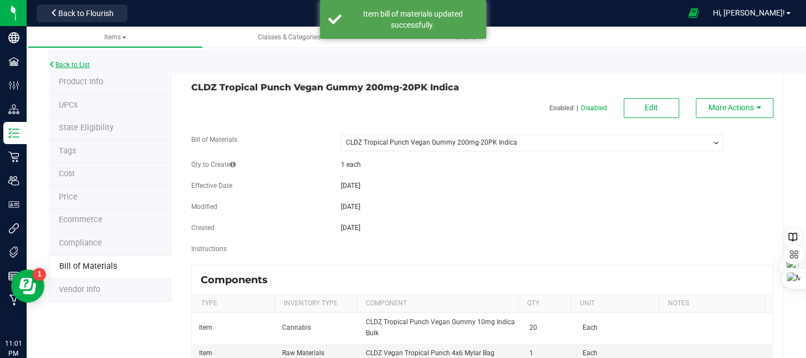
click at [71, 61] on link "Back to List" at bounding box center [69, 65] width 41 height 8
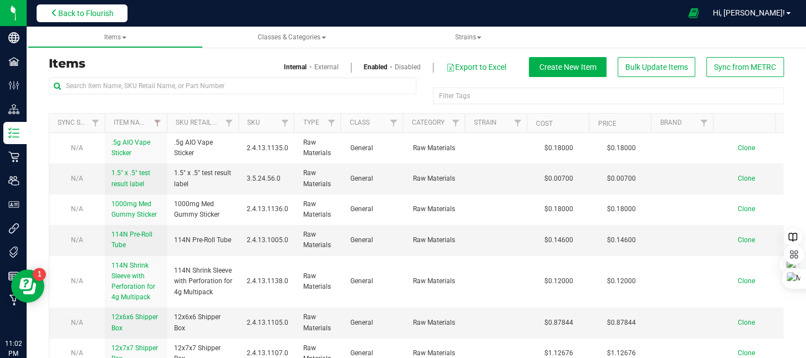
click at [64, 13] on span "Back to Flourish" at bounding box center [85, 13] width 55 height 9
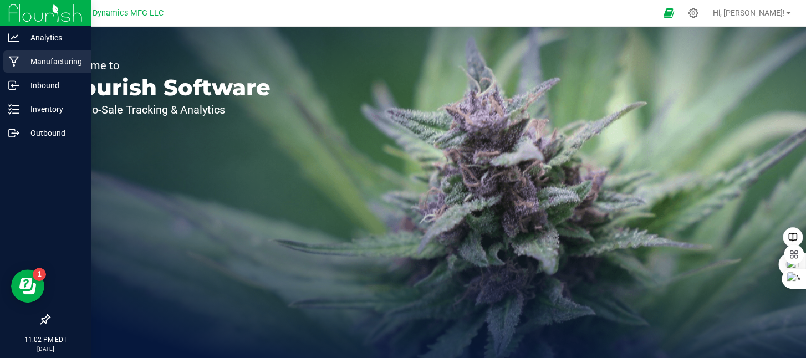
click at [18, 59] on icon at bounding box center [14, 61] width 11 height 11
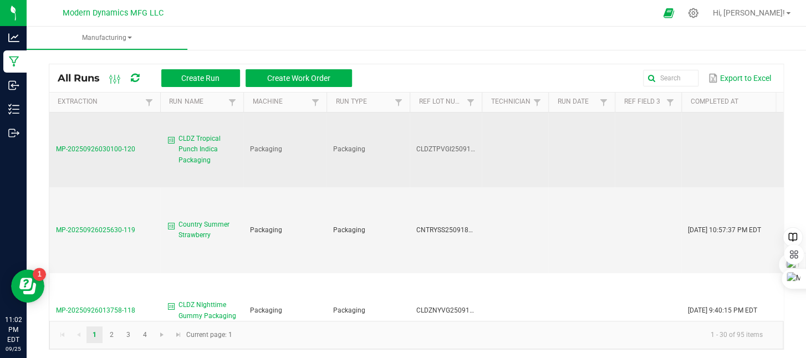
click at [204, 156] on span "CLDZ Tropical Punch Indica Packaging" at bounding box center [207, 150] width 58 height 32
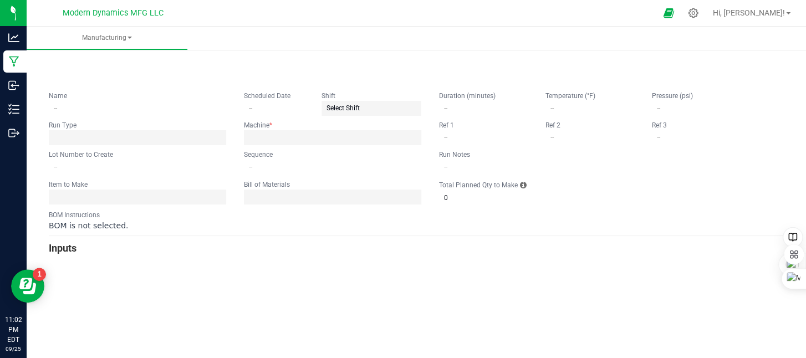
type input "CLDZ Tropical Punch Indica Packaging"
type input "CLDZTPVGI25091820PK"
type input "0"
type input "211"
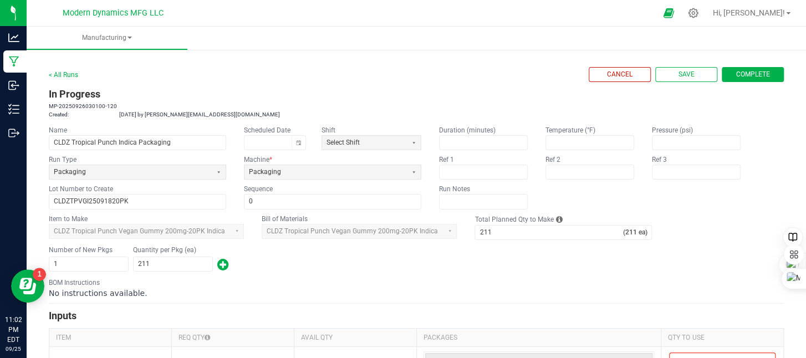
click at [755, 77] on span "Complete" at bounding box center [753, 74] width 34 height 9
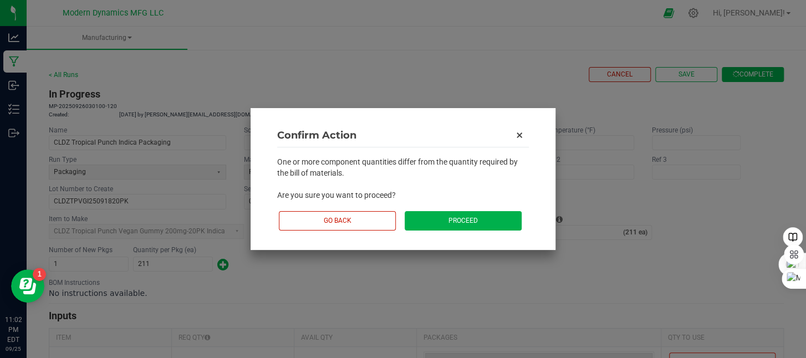
click at [465, 215] on button "Proceed" at bounding box center [462, 220] width 117 height 19
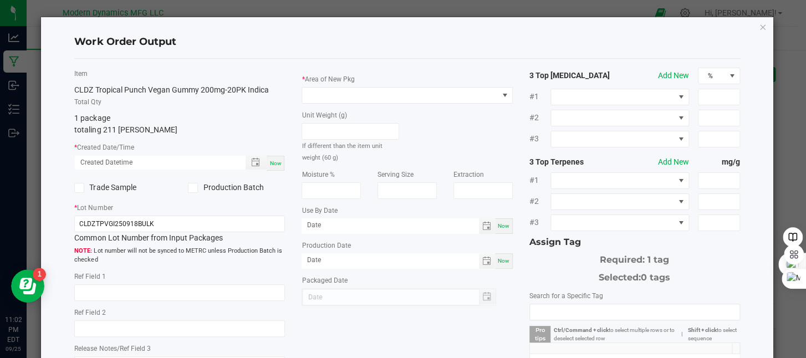
click at [271, 160] on span "Now" at bounding box center [275, 163] width 12 height 6
type input "09/25/2025 11:02 PM"
type input "[DATE]"
click at [170, 222] on input "CLDZTPVGI250918BULK" at bounding box center [179, 224] width 211 height 17
type input "CLDZTPVGI25091820PK"
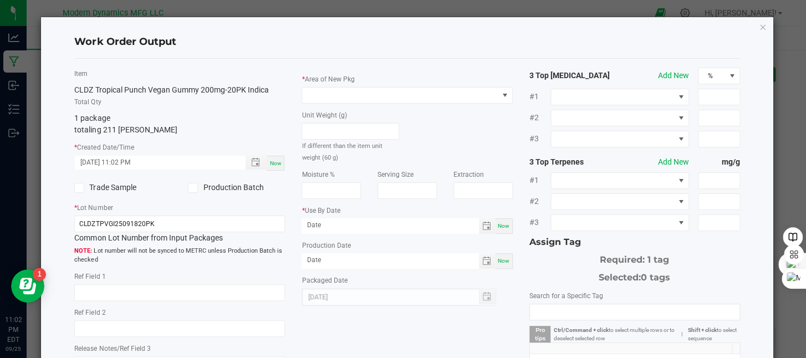
click at [498, 263] on span "Now" at bounding box center [504, 261] width 12 height 6
click at [321, 261] on input "[DATE]" at bounding box center [389, 260] width 177 height 14
type input "09/18/2025"
click at [499, 225] on span "Now" at bounding box center [504, 226] width 12 height 6
click at [320, 225] on input "[DATE]" at bounding box center [389, 225] width 177 height 14
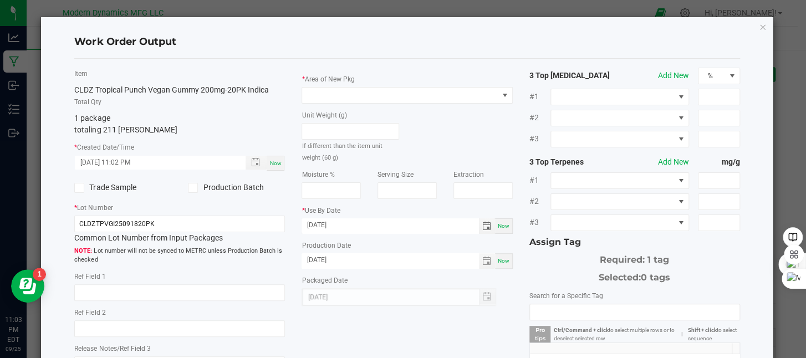
type input "09/18/2026"
click at [445, 120] on div "Unit Weight (g) If different than the item unit weight (60 g)" at bounding box center [406, 133] width 227 height 59
click at [428, 96] on span at bounding box center [400, 96] width 196 height 16
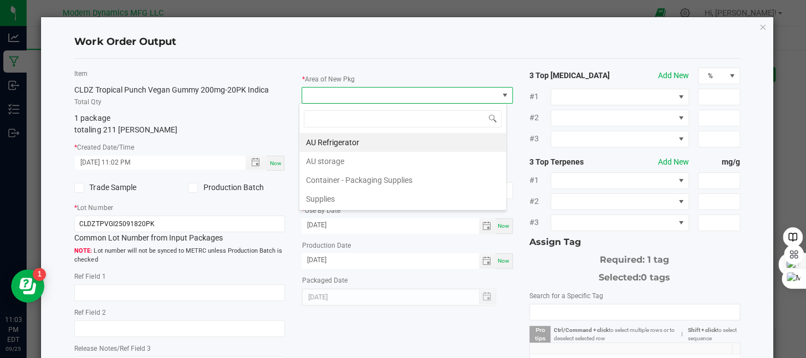
scroll to position [16, 208]
click at [377, 161] on li "AU storage" at bounding box center [402, 161] width 207 height 19
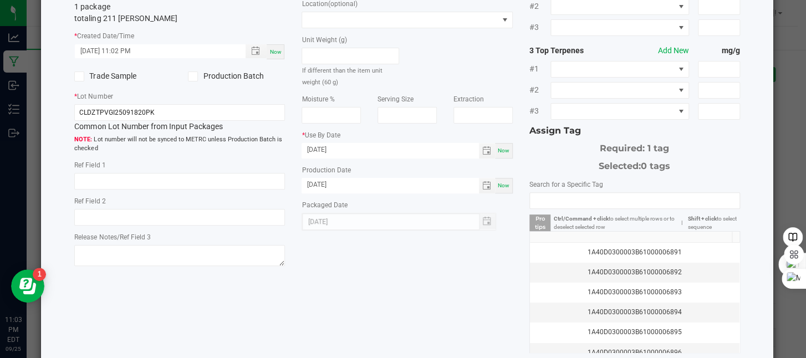
scroll to position [166, 0]
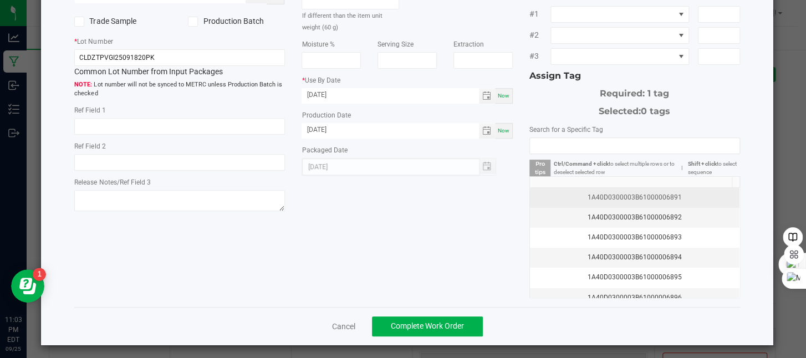
click at [611, 194] on div "1A40D0300003B61000006891" at bounding box center [634, 197] width 196 height 11
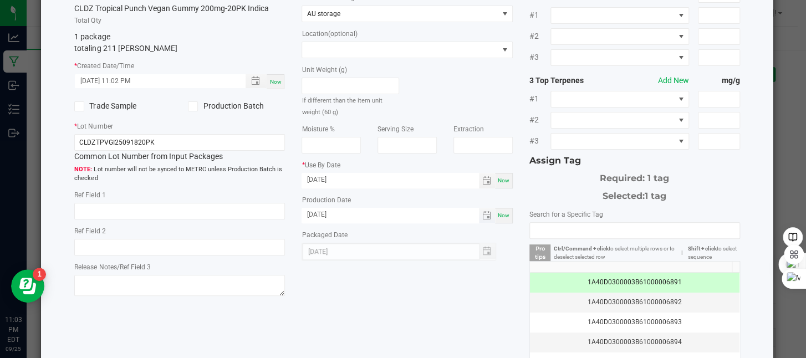
scroll to position [168, 0]
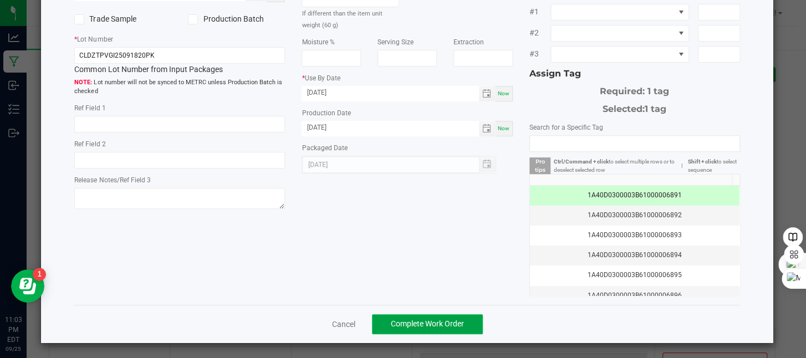
click at [450, 325] on span "Complete Work Order" at bounding box center [427, 323] width 73 height 9
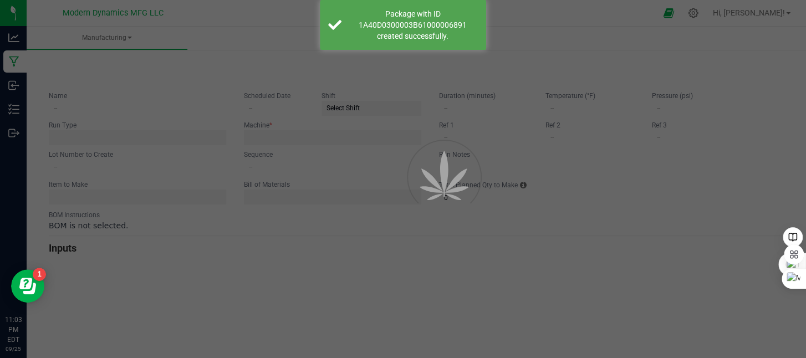
type input "CLDZ Tropical Punch Indica Packaging"
type input "CLDZTPVGI25091820PK"
type input "0"
type input "211"
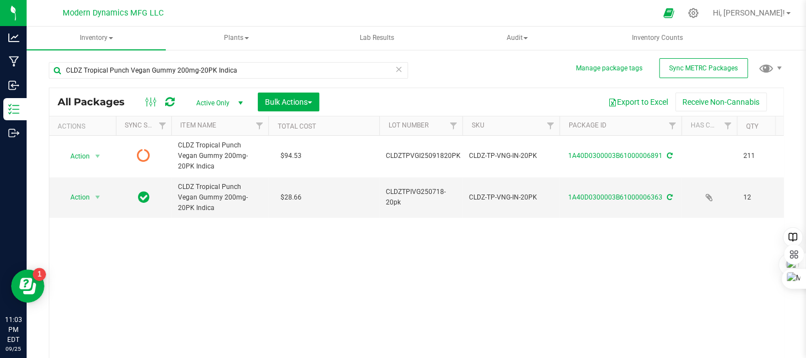
click at [465, 263] on div "Action Action Edit attributes Global inventory Lock package Print package label…" at bounding box center [416, 248] width 734 height 225
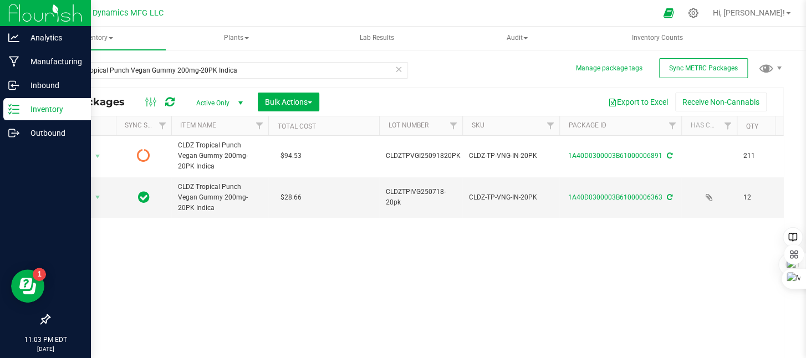
click at [15, 114] on icon at bounding box center [13, 109] width 11 height 11
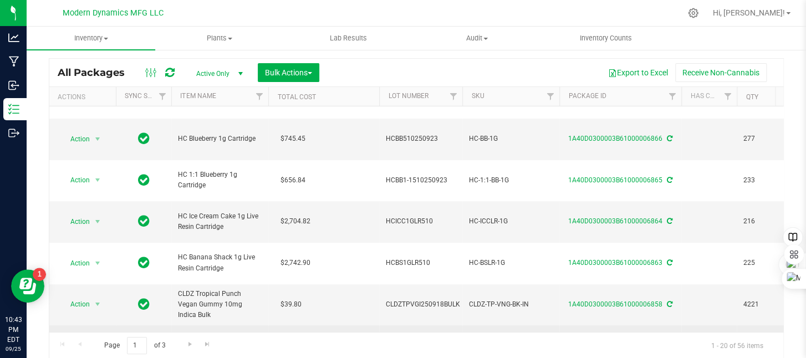
scroll to position [250, 0]
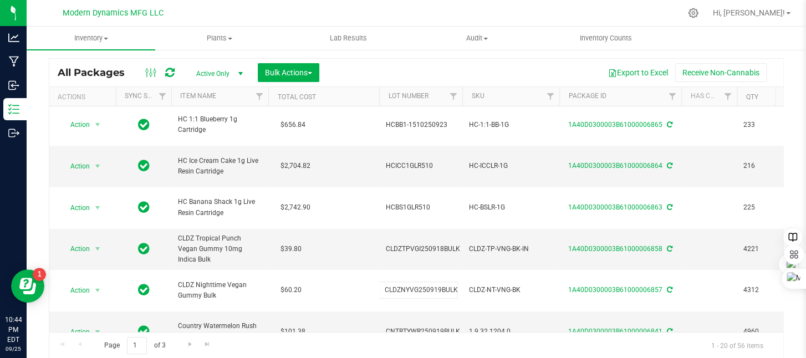
drag, startPoint x: 454, startPoint y: 245, endPoint x: 379, endPoint y: 254, distance: 75.9
click at [448, 244] on span "CLDZTPVGI250918BULK" at bounding box center [423, 249] width 74 height 11
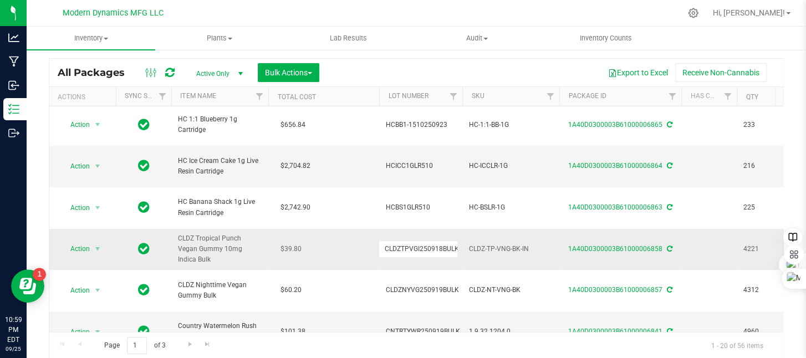
drag, startPoint x: 381, startPoint y: 155, endPoint x: 464, endPoint y: 149, distance: 82.7
